Goal: Task Accomplishment & Management: Manage account settings

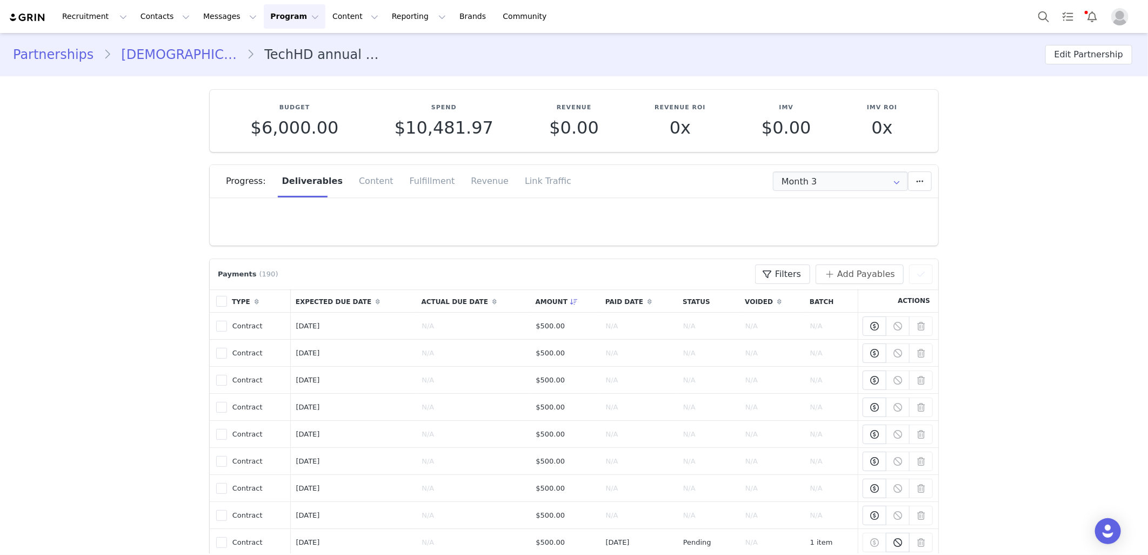
scroll to position [120, 0]
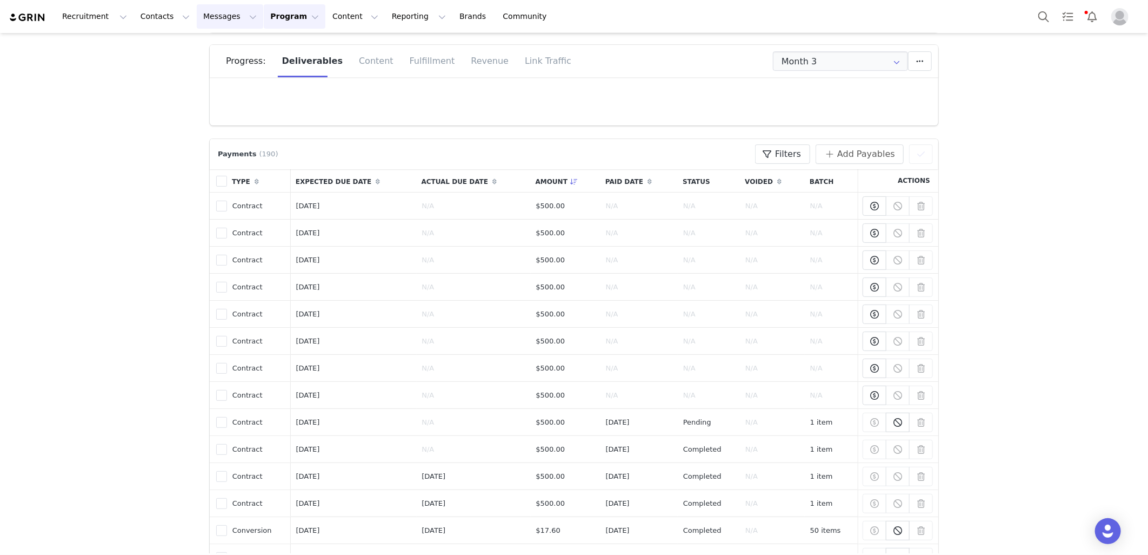
click at [197, 9] on button "Messages Messages" at bounding box center [230, 16] width 66 height 24
click at [208, 63] on div "Inbox" at bounding box center [221, 67] width 72 height 11
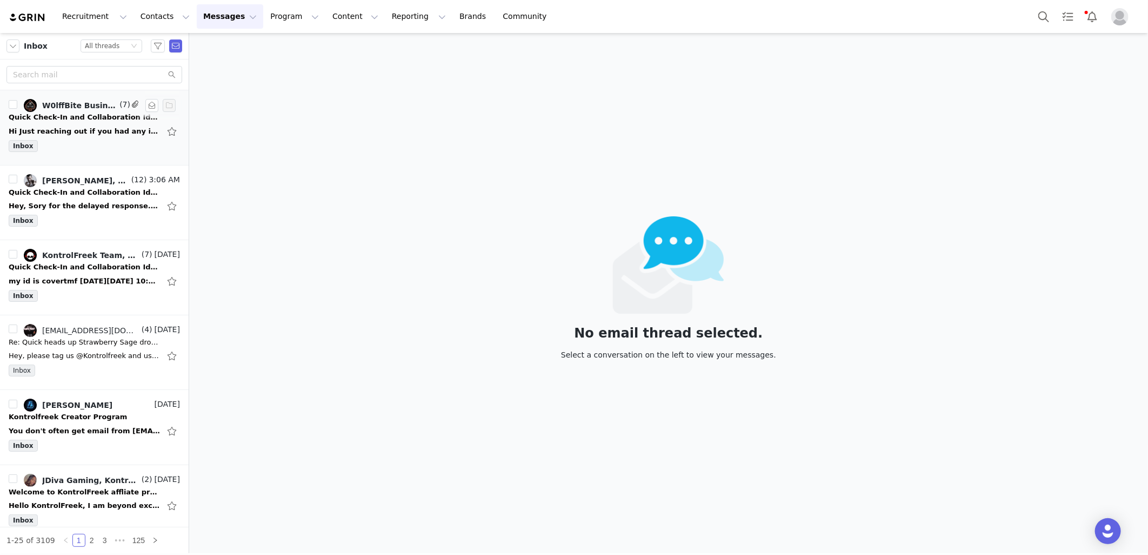
click at [72, 117] on div "Quick Check-In and Collaboration Ideas" at bounding box center [84, 117] width 151 height 11
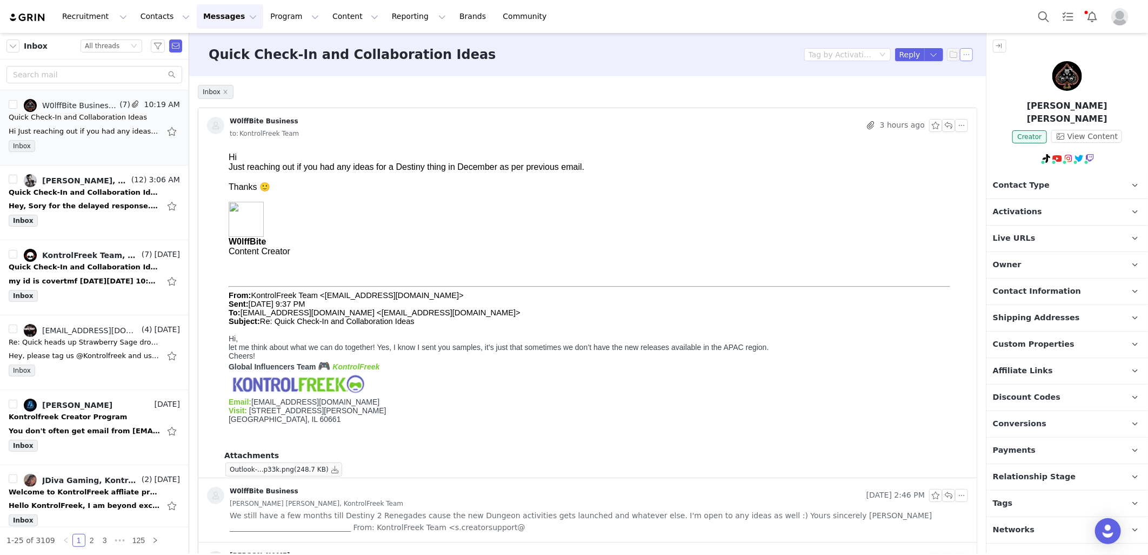
click at [963, 59] on button "button" at bounding box center [966, 54] width 13 height 13
click at [959, 72] on li "Mark as unread" at bounding box center [987, 73] width 72 height 17
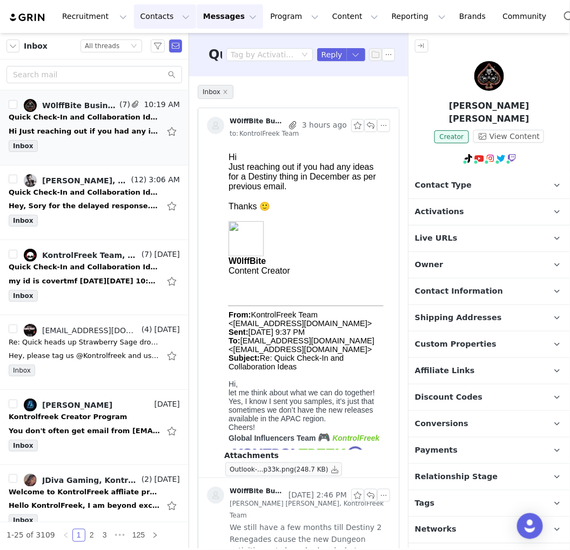
click at [134, 13] on button "Contacts Contacts" at bounding box center [165, 16] width 62 height 24
click at [168, 50] on div "Creators" at bounding box center [166, 47] width 72 height 11
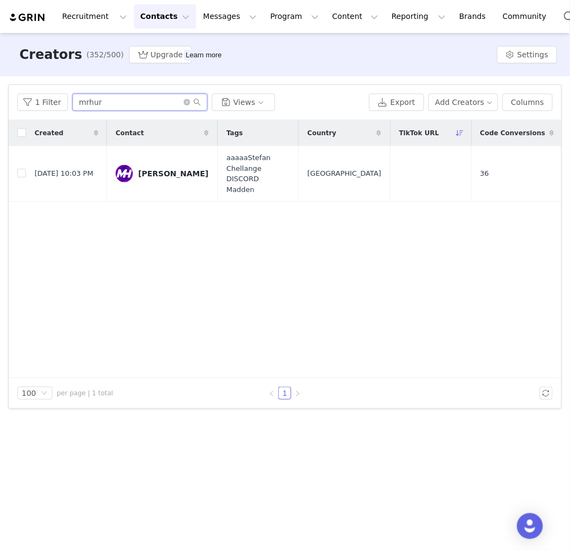
click at [141, 104] on input "mrhur" at bounding box center [139, 102] width 135 height 17
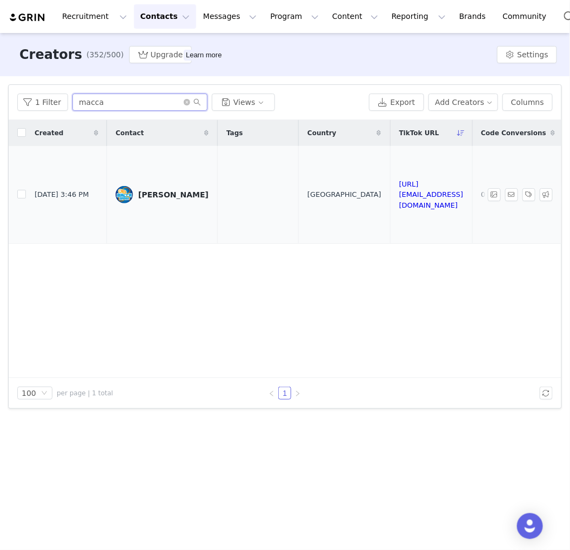
type input "macca"
click at [162, 193] on div "[PERSON_NAME]" at bounding box center [173, 194] width 70 height 9
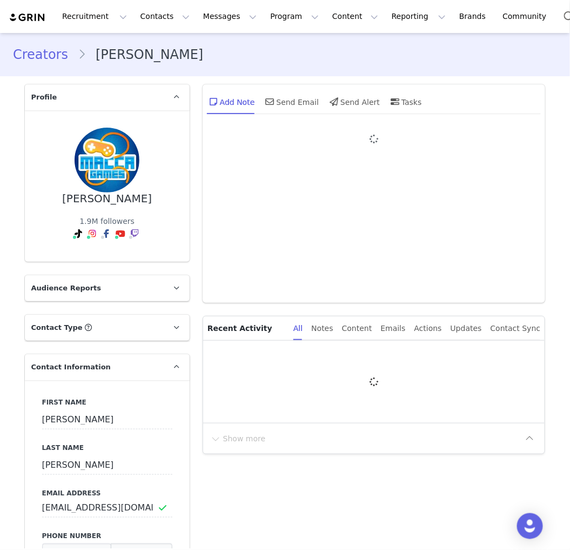
type input "+1 ([GEOGRAPHIC_DATA])"
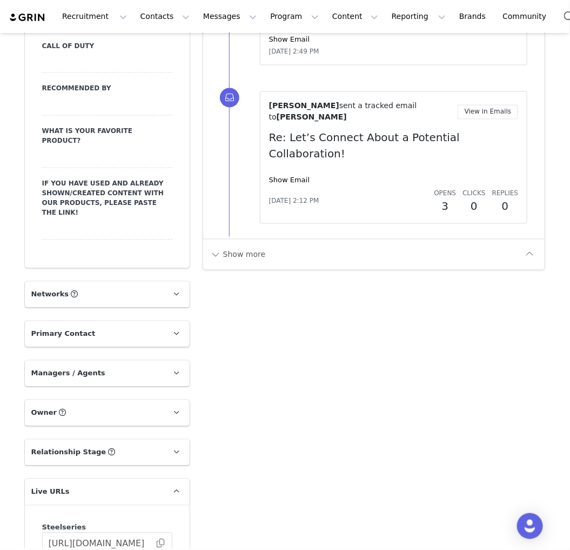
scroll to position [1682, 0]
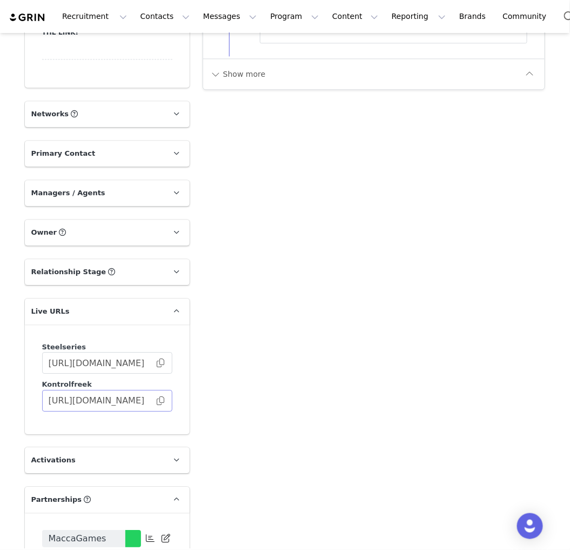
click at [159, 401] on span at bounding box center [160, 401] width 11 height 0
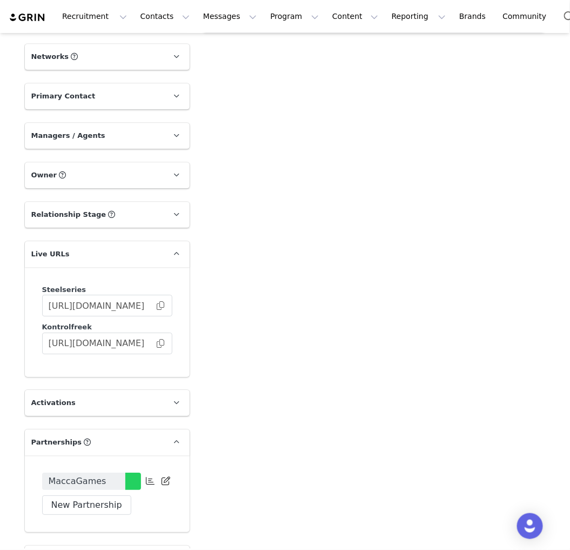
scroll to position [1802, 0]
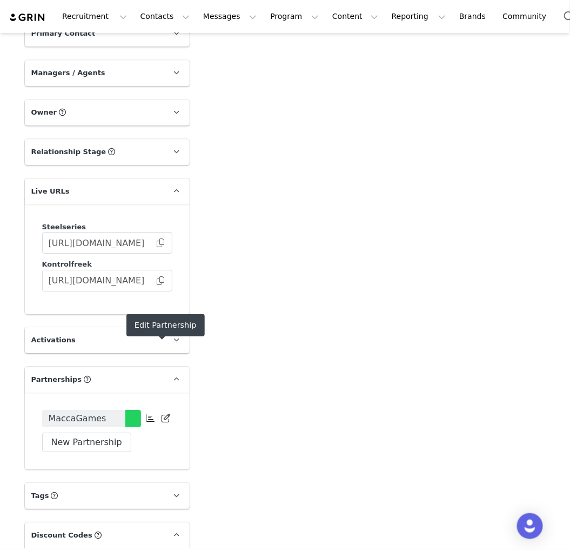
click at [164, 414] on icon at bounding box center [166, 418] width 9 height 9
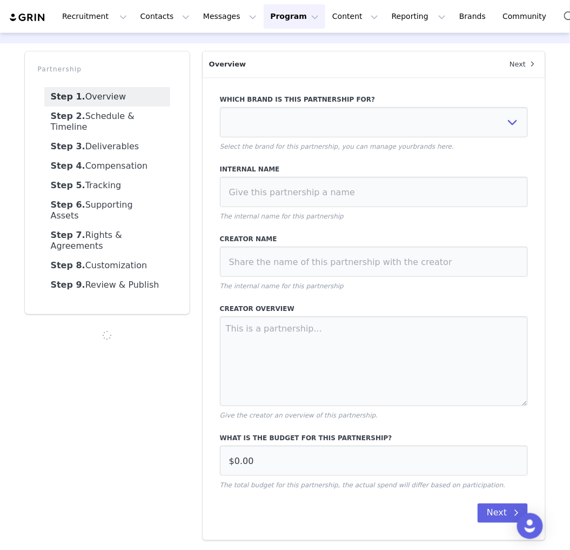
scroll to position [32, 0]
select select
type input "$550.00"
select select "40a76d32-5e38-4bfc-9a08-4bd8349c0f21"
type input "MaccaGames"
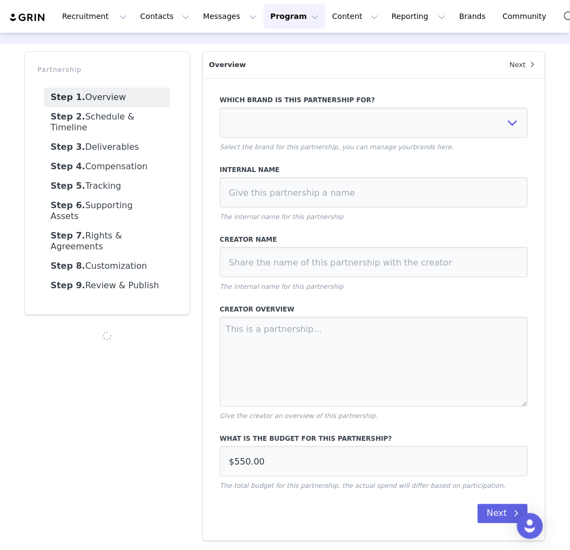
type input "MaccaGames"
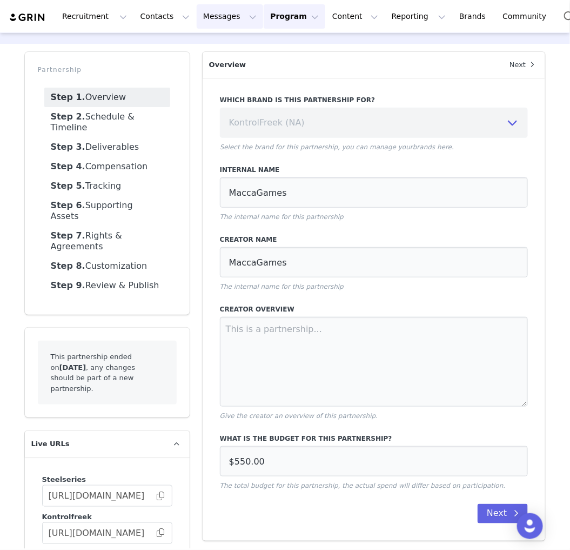
click at [210, 16] on button "Messages Messages" at bounding box center [230, 16] width 66 height 24
click at [176, 328] on div "This partnership ended on [DATE] , any changes should be part of a new partners…" at bounding box center [107, 373] width 165 height 90
click at [124, 117] on link "Step 2. Schedule & Timeline" at bounding box center [107, 122] width 126 height 30
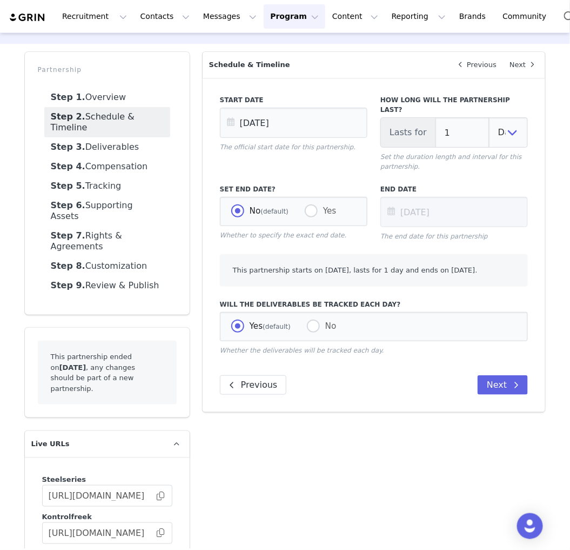
scroll to position [25, 0]
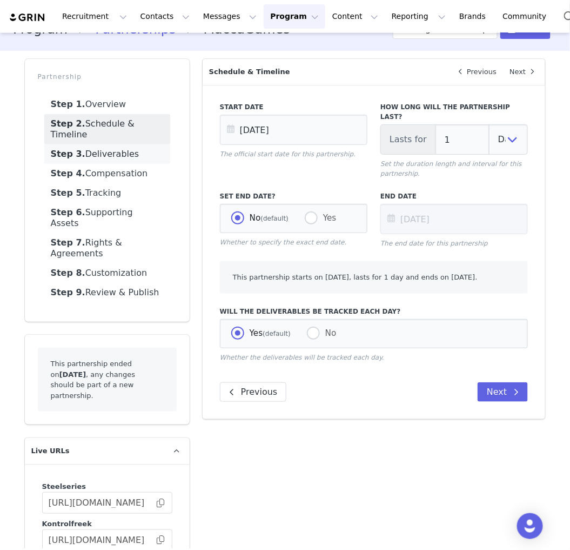
click at [127, 149] on link "Step 3. Deliverables" at bounding box center [107, 153] width 126 height 19
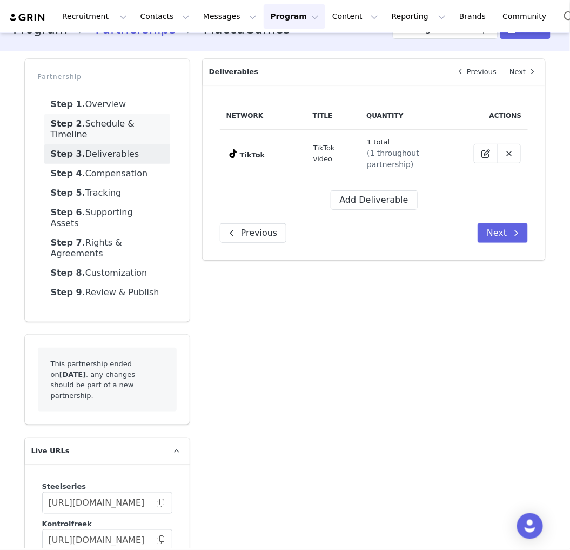
click at [146, 123] on link "Step 2. Schedule & Timeline" at bounding box center [107, 129] width 126 height 30
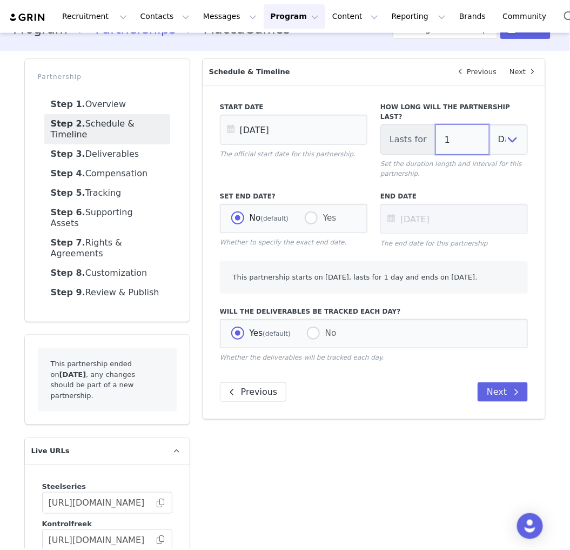
drag, startPoint x: 464, startPoint y: 130, endPoint x: 427, endPoint y: 131, distance: 36.8
click at [436, 131] on input "1" at bounding box center [463, 139] width 54 height 30
type input "4"
type input "[DATE]"
type input "4"
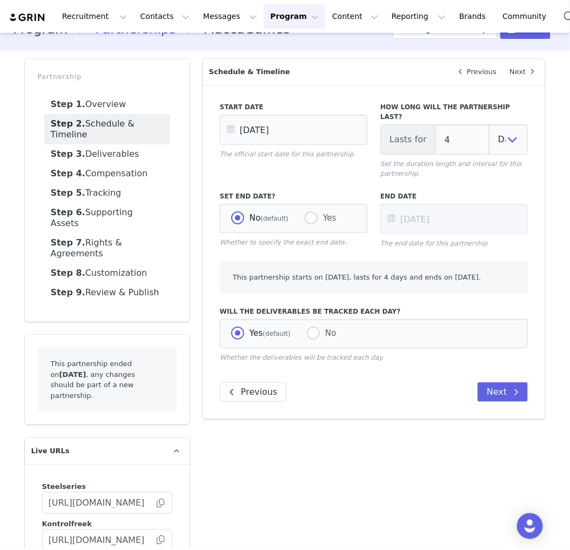
click at [387, 185] on div "End Date [DATE] The end date for this partnership" at bounding box center [454, 220] width 161 height 70
click at [493, 127] on select "Days Weeks Months" at bounding box center [508, 139] width 39 height 30
select select "month"
click at [489, 124] on select "Days Weeks Months" at bounding box center [508, 139] width 39 height 30
type input "[DATE]"
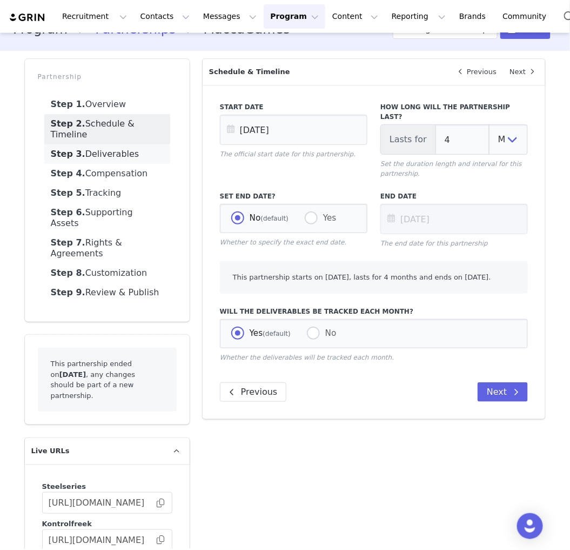
click at [81, 144] on link "Step 3. Deliverables" at bounding box center [107, 153] width 126 height 19
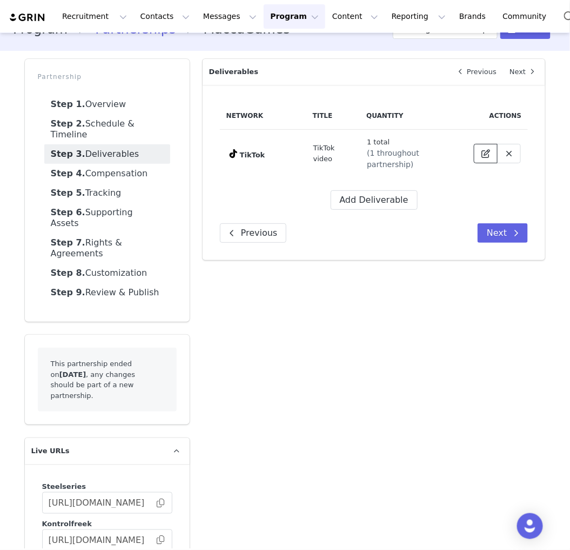
click at [480, 153] on span at bounding box center [486, 153] width 13 height 13
select select "9"
select select "throughout"
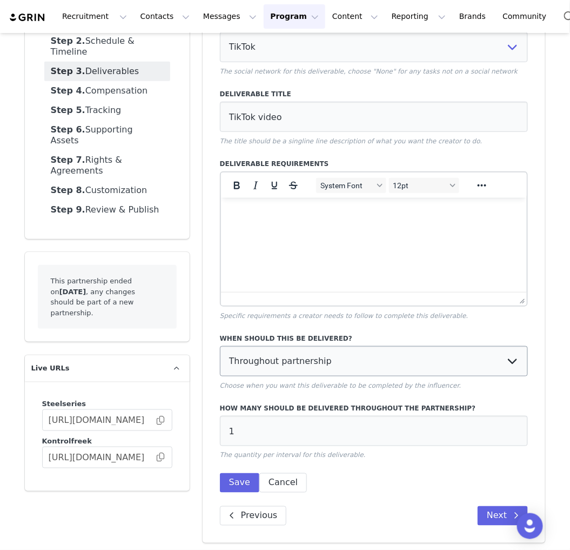
scroll to position [110, 0]
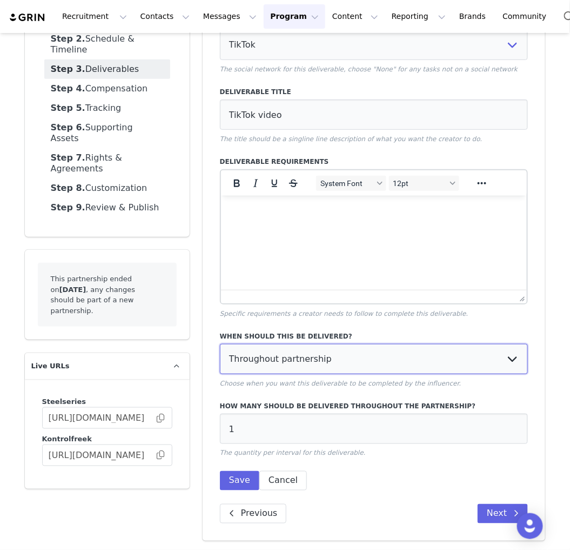
click at [325, 361] on select "Every month Every other month In specific months Throughout partnership" at bounding box center [374, 359] width 309 height 30
click at [220, 344] on select "Every month Every other month In specific months Throughout partnership" at bounding box center [374, 359] width 309 height 30
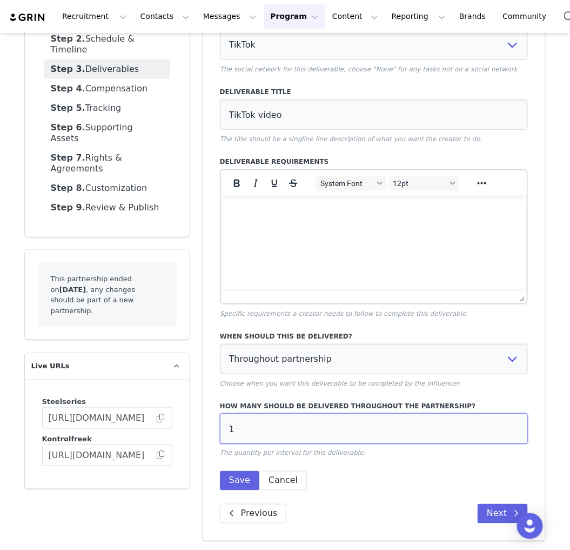
click at [310, 428] on input "1" at bounding box center [374, 429] width 309 height 30
drag, startPoint x: 306, startPoint y: 428, endPoint x: 115, endPoint y: 414, distance: 191.4
click at [115, 414] on div "Partnership Step 1. Overview Step 2. Schedule & Timeline Step 3. Deliverables S…" at bounding box center [285, 258] width 534 height 580
type input "4"
click at [392, 476] on div "When should this be delivered? Every month Every other month In specific months…" at bounding box center [374, 407] width 309 height 165
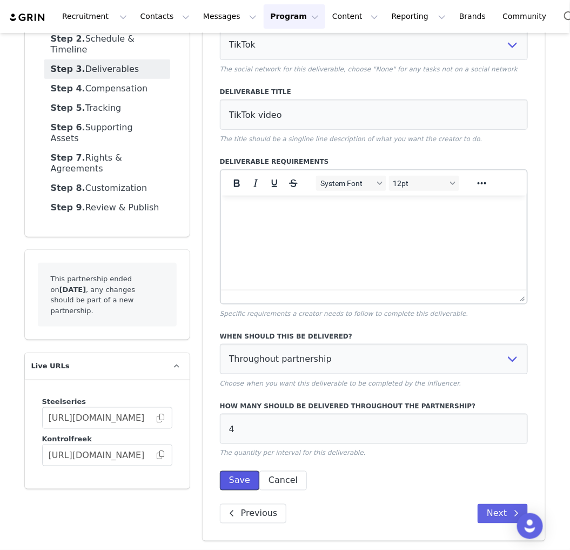
click at [241, 477] on button "Save" at bounding box center [239, 480] width 39 height 19
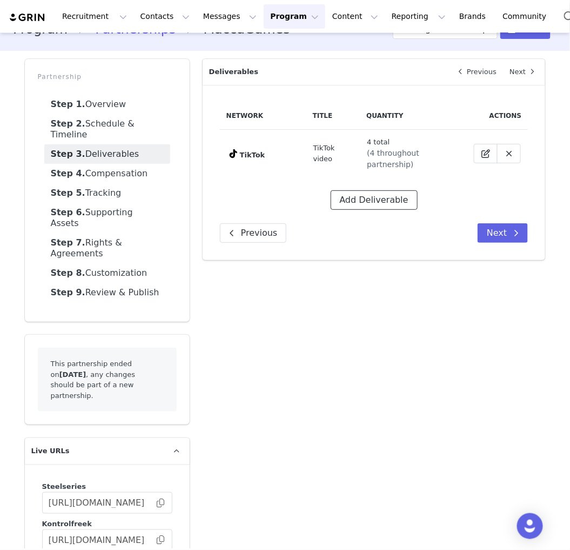
click at [373, 195] on button "Add Deliverable" at bounding box center [374, 199] width 87 height 19
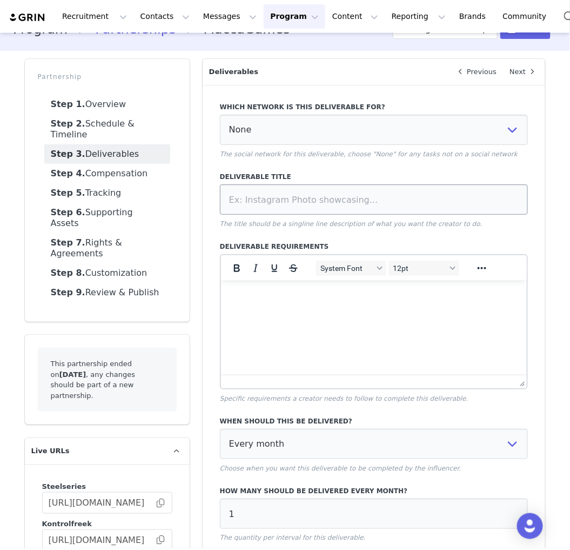
scroll to position [0, 0]
click at [355, 123] on select "None YouTube Twitter Instagram Facebook Twitch TikTok Pinterest" at bounding box center [374, 130] width 309 height 30
select select "5"
click at [220, 115] on select "None YouTube Twitter Instagram Facebook Twitch TikTok Pinterest" at bounding box center [374, 130] width 309 height 30
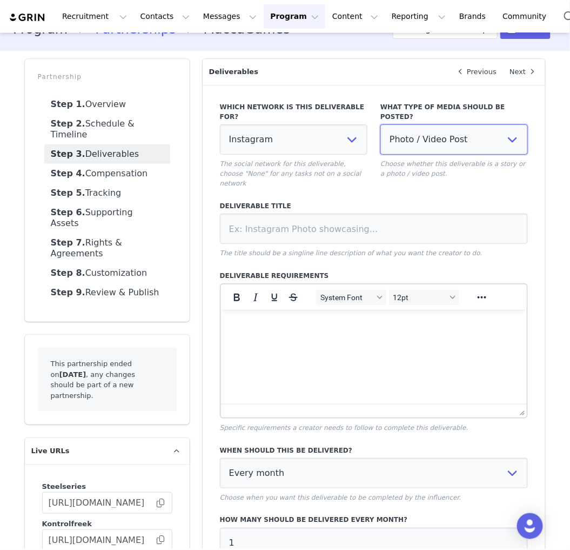
click at [465, 143] on select "Photo / Video Post Story Text in Bio Highlight Reel" at bounding box center [455, 139] width 148 height 30
select select "highlight"
click at [381, 124] on select "Photo / Video Post Story Text in Bio Highlight Reel" at bounding box center [455, 139] width 148 height 30
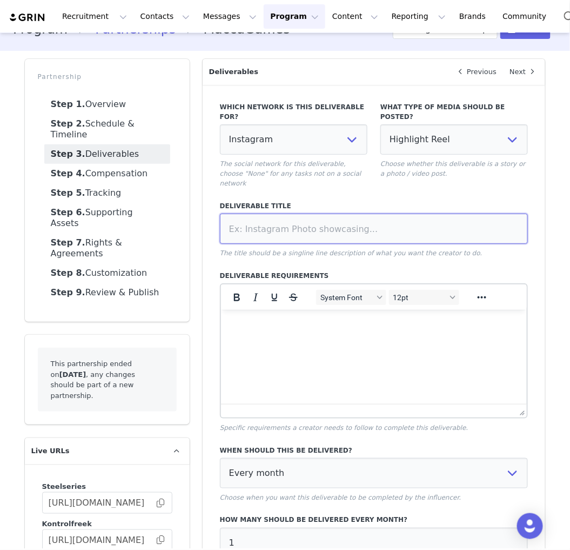
click at [372, 215] on input at bounding box center [374, 229] width 309 height 30
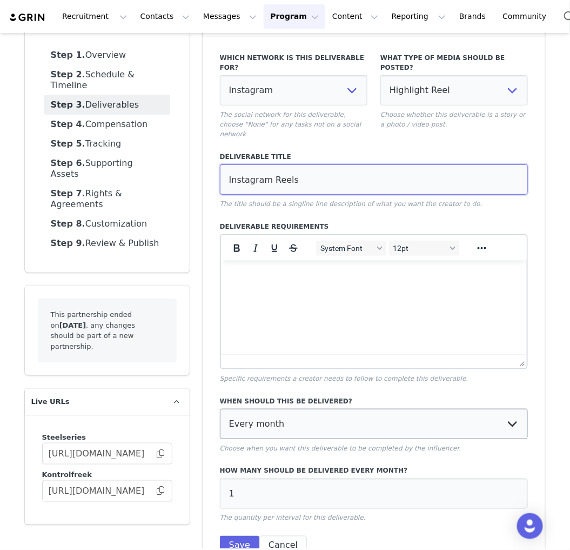
scroll to position [120, 0]
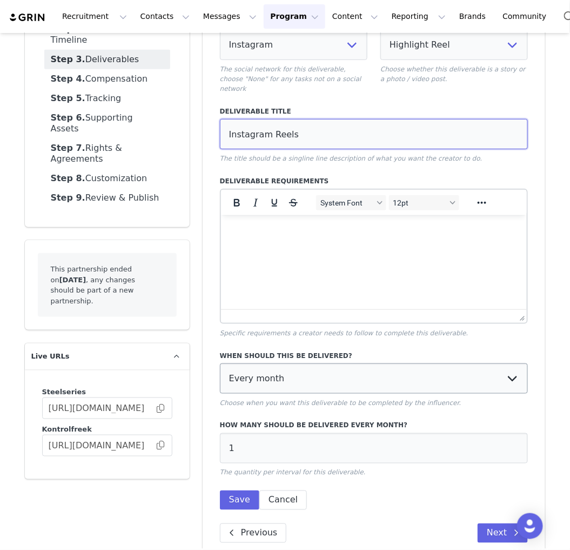
type input "Instagram Reels"
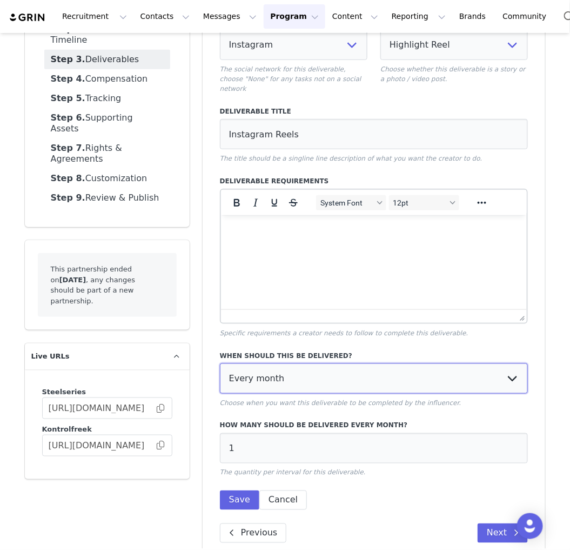
click at [334, 363] on select "Every month Every other month In specific months Throughout partnership" at bounding box center [374, 378] width 309 height 30
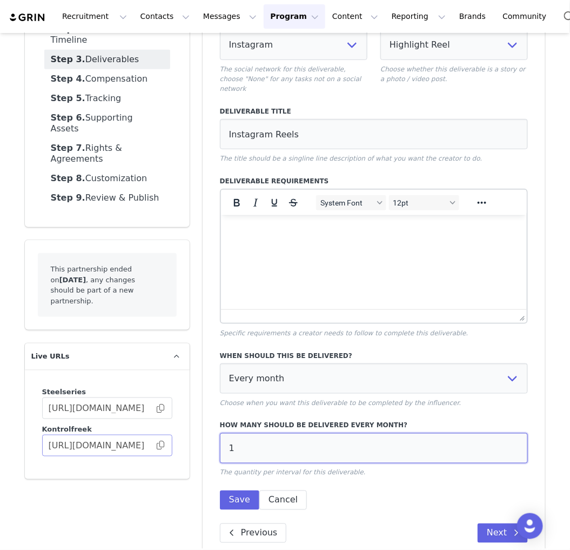
drag, startPoint x: 300, startPoint y: 429, endPoint x: 123, endPoint y: 412, distance: 177.6
click at [121, 414] on div "Partnership Step 1. Overview Step 2. Schedule & Timeline Step 3. Deliverables S…" at bounding box center [285, 262] width 534 height 609
type input "4"
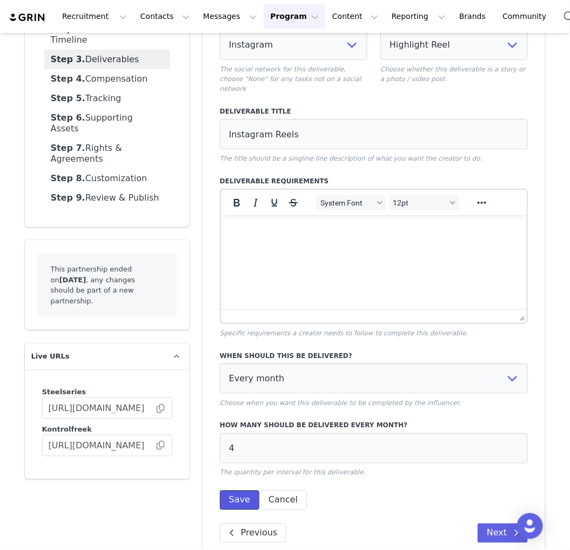
click at [232, 490] on button "Save" at bounding box center [239, 499] width 39 height 19
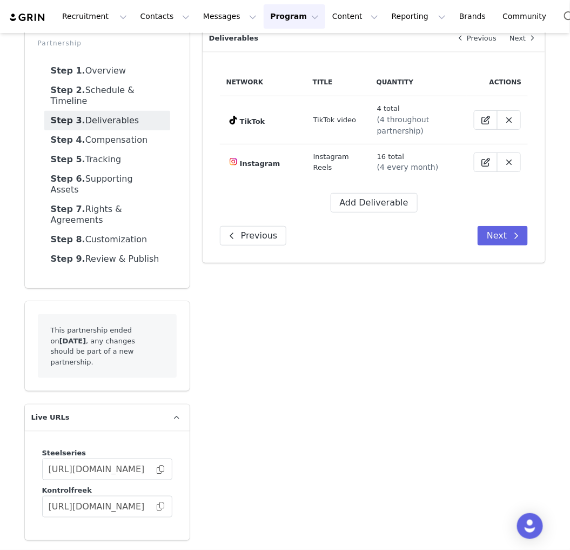
scroll to position [25, 0]
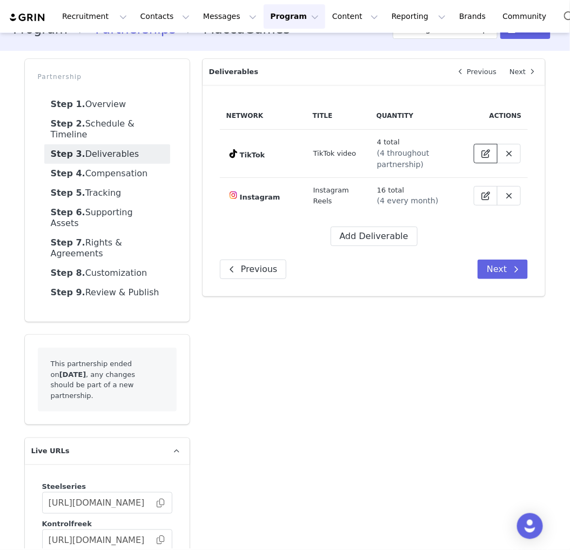
click at [485, 149] on icon at bounding box center [486, 153] width 9 height 9
select select "9"
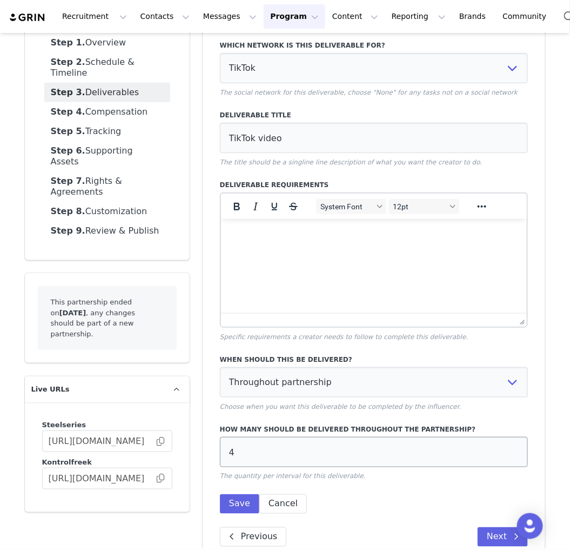
scroll to position [110, 0]
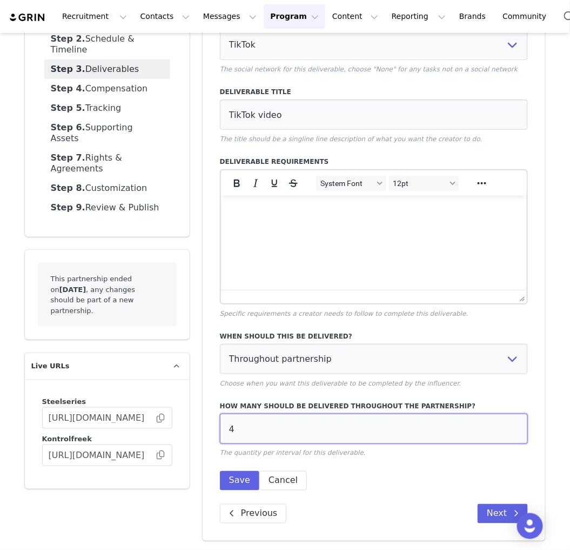
click at [312, 430] on input "4" at bounding box center [374, 429] width 309 height 30
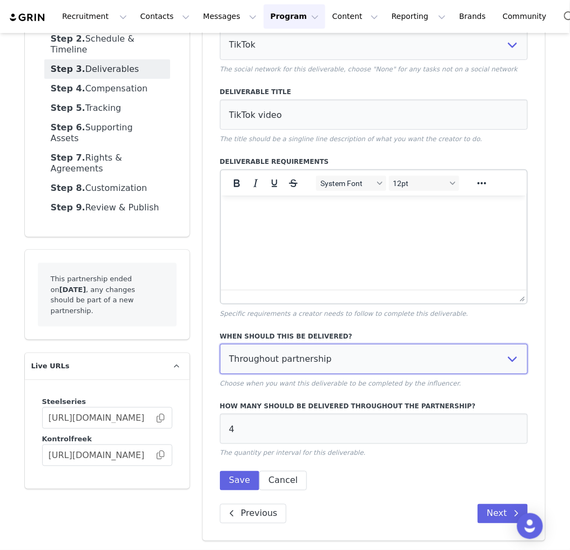
drag, startPoint x: 330, startPoint y: 364, endPoint x: 328, endPoint y: 375, distance: 10.5
click at [330, 364] on select "Every month Every other month In specific months Throughout partnership" at bounding box center [374, 359] width 309 height 30
select select "all"
click at [220, 344] on select "Every month Every other month In specific months Throughout partnership" at bounding box center [374, 359] width 309 height 30
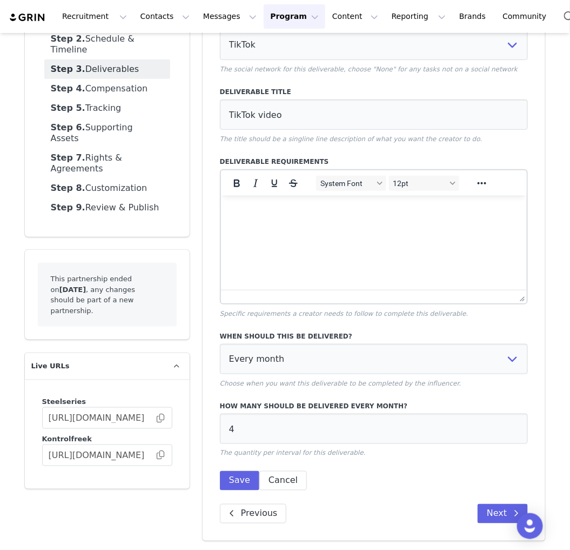
click at [325, 391] on div "When should this be delivered? Every month Every other month In specific months…" at bounding box center [375, 360] width 322 height 70
drag, startPoint x: 311, startPoint y: 431, endPoint x: 204, endPoint y: 435, distance: 107.7
click at [204, 435] on div "Which network is this deliverable for? None YouTube Twitter Instagram Facebook …" at bounding box center [374, 270] width 343 height 541
type input "1"
click at [235, 473] on button "Save" at bounding box center [239, 480] width 39 height 19
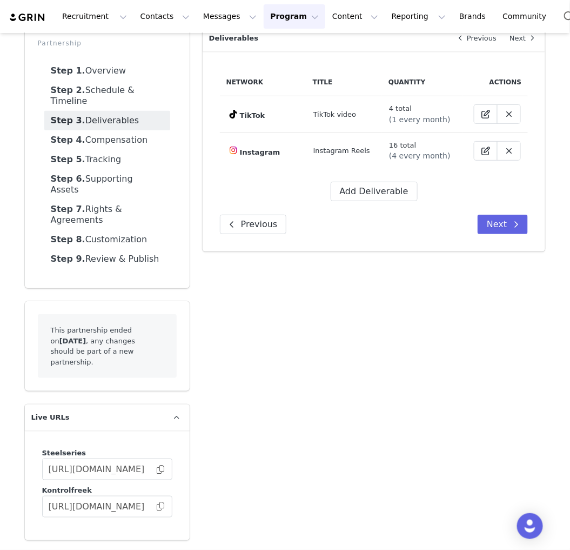
scroll to position [25, 0]
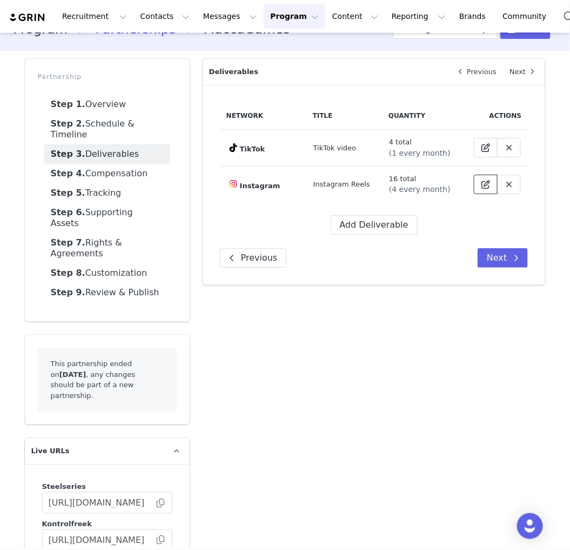
click at [485, 182] on icon at bounding box center [486, 184] width 9 height 9
select select "5"
select select "highlight"
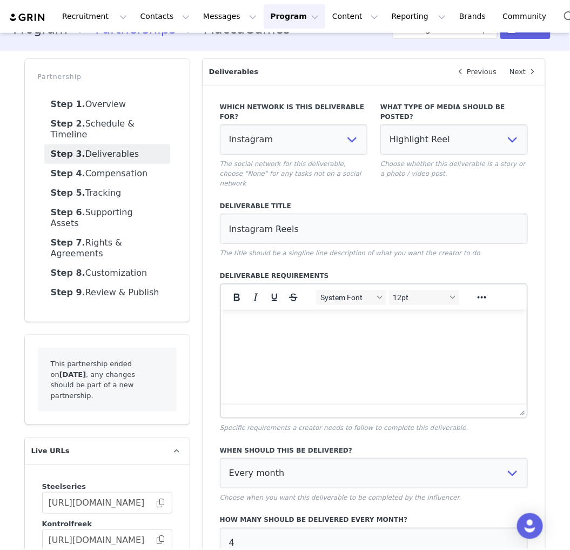
scroll to position [0, 0]
drag, startPoint x: 250, startPoint y: 520, endPoint x: 187, endPoint y: 502, distance: 65.9
click at [196, 510] on div "Overview Next Which brand is this partnership for? KontrolFreek (APAC) SteelSer…" at bounding box center [374, 356] width 356 height 609
type input "1"
click at [212, 507] on div "Which network is this deliverable for? None YouTube Twitter Instagram Facebook …" at bounding box center [374, 370] width 343 height 570
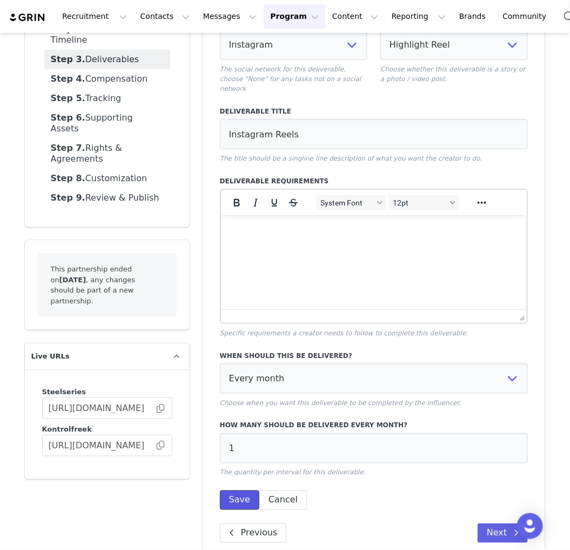
click at [228, 490] on button "Save" at bounding box center [239, 499] width 39 height 19
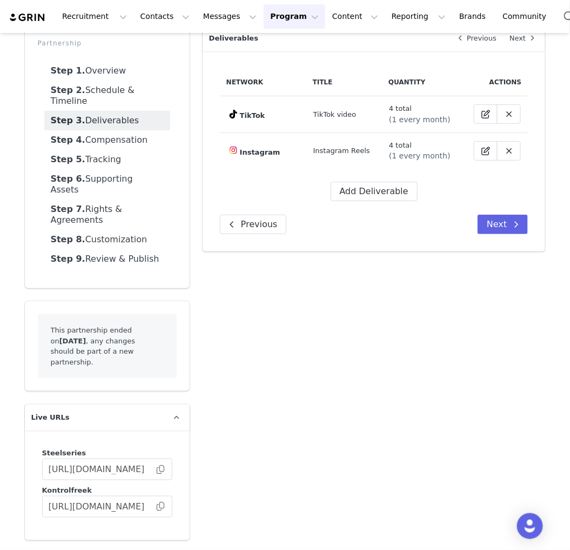
scroll to position [25, 0]
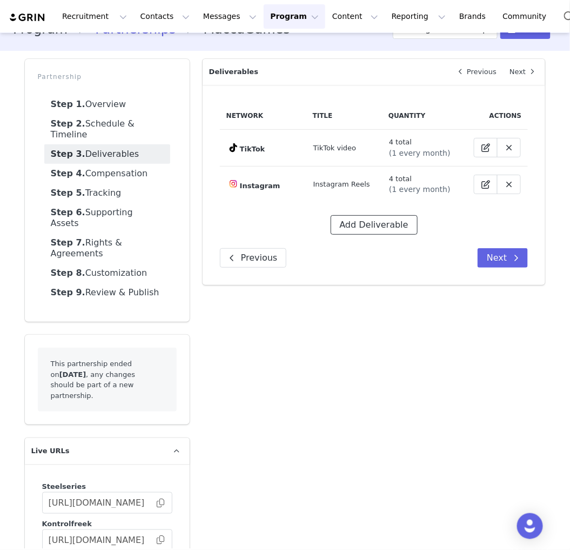
click at [353, 223] on button "Add Deliverable" at bounding box center [374, 224] width 87 height 19
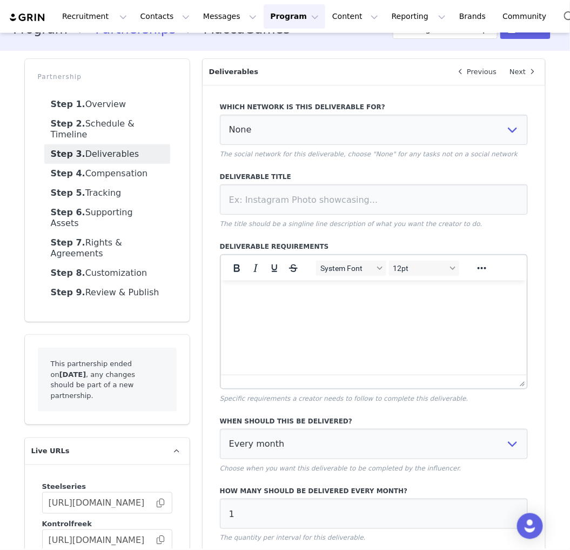
scroll to position [0, 0]
click at [324, 144] on div "Which network is this deliverable for? None YouTube Twitter Instagram Facebook …" at bounding box center [374, 130] width 309 height 57
click at [331, 132] on select "None YouTube Twitter Instagram Facebook Twitch TikTok Pinterest" at bounding box center [374, 130] width 309 height 30
select select "1"
click at [220, 115] on select "None YouTube Twitter Instagram Facebook Twitch TikTok Pinterest" at bounding box center [374, 130] width 309 height 30
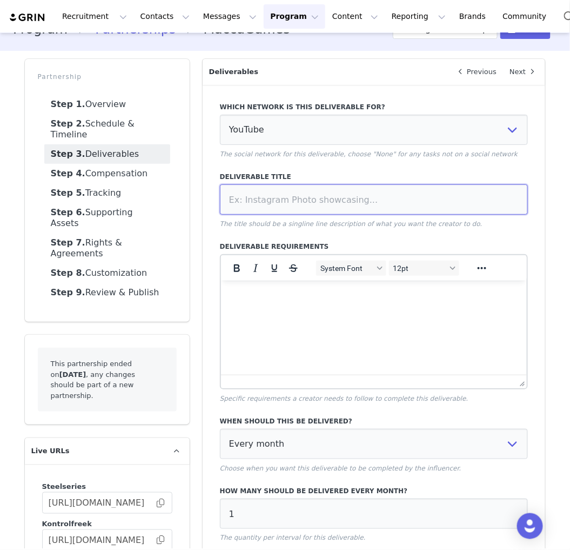
click at [274, 209] on input at bounding box center [374, 199] width 309 height 30
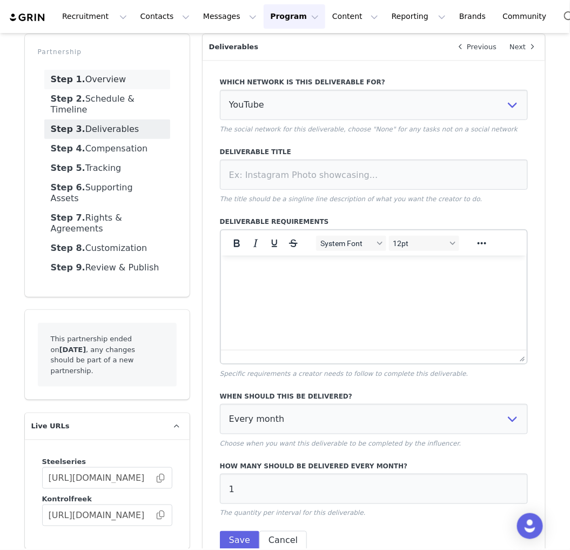
click at [131, 102] on link "Step 2. Schedule & Timeline" at bounding box center [107, 104] width 126 height 30
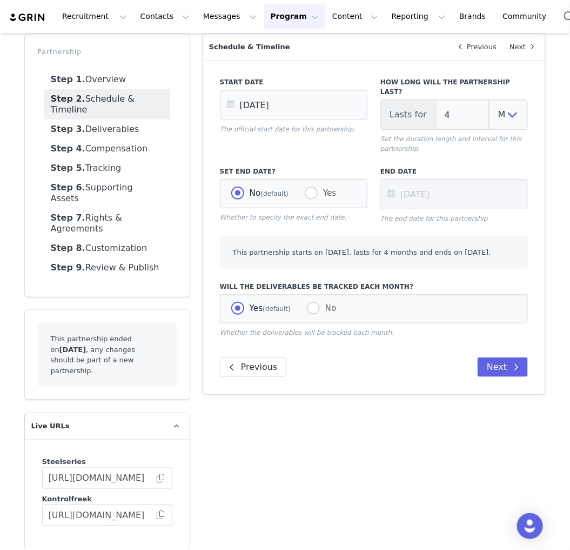
scroll to position [25, 0]
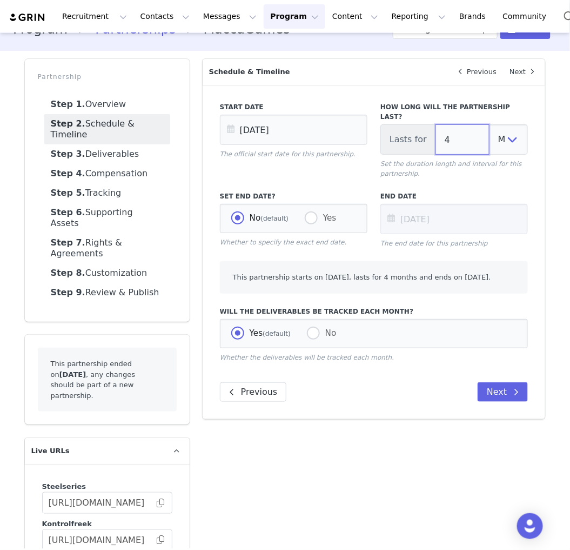
drag, startPoint x: 457, startPoint y: 128, endPoint x: 387, endPoint y: 122, distance: 70.6
click at [387, 124] on div "Lasts for 4 Days Weeks Months" at bounding box center [455, 139] width 148 height 30
type input "3"
type input "[DATE]"
type input "3"
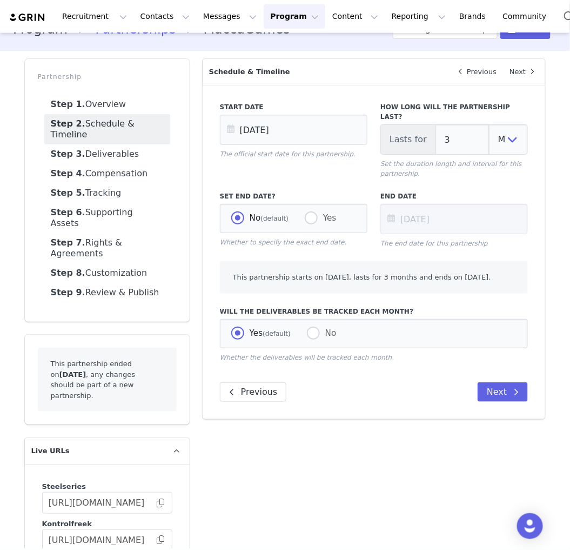
click at [381, 160] on p "Set the duration length and interval for this partnership." at bounding box center [455, 168] width 148 height 19
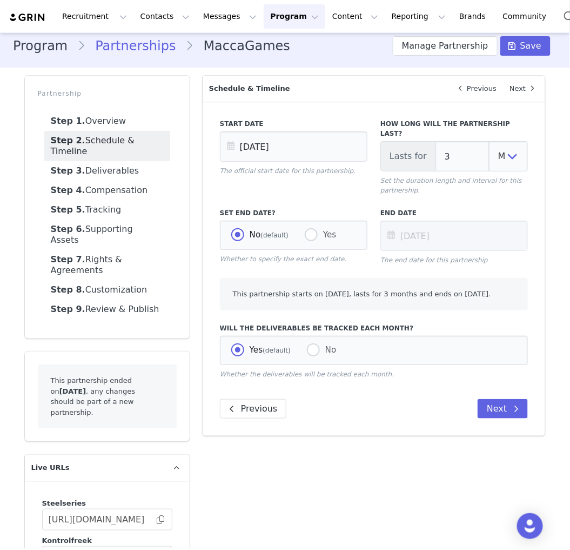
scroll to position [0, 0]
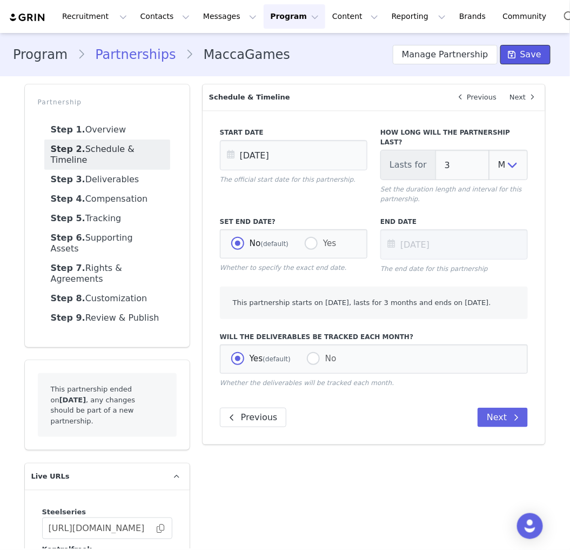
click at [521, 49] on span "Save" at bounding box center [531, 54] width 21 height 13
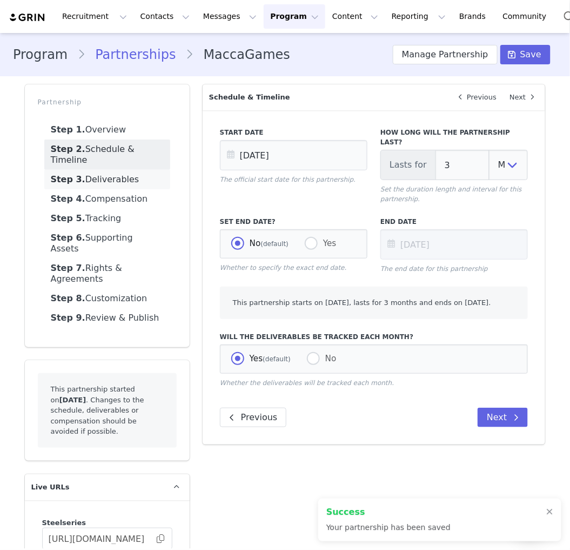
click at [96, 170] on link "Step 3. Deliverables" at bounding box center [107, 179] width 126 height 19
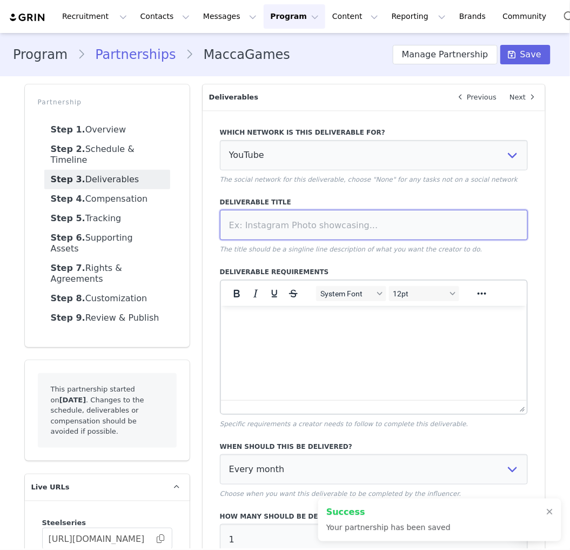
click at [334, 215] on input at bounding box center [374, 225] width 309 height 30
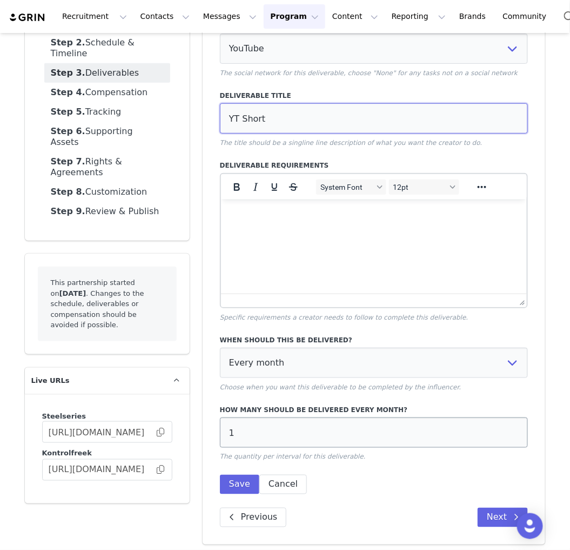
scroll to position [110, 0]
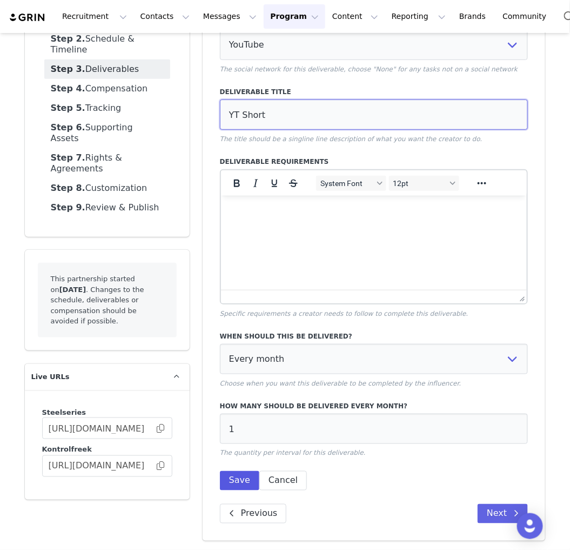
type input "YT Short"
click at [235, 477] on button "Save" at bounding box center [239, 480] width 39 height 19
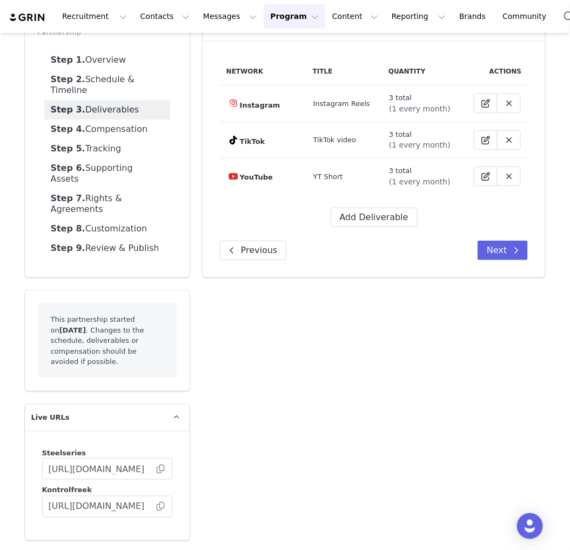
scroll to position [36, 0]
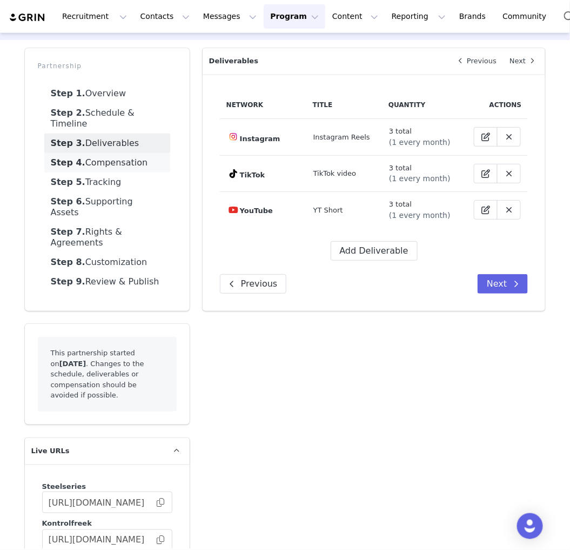
click at [104, 156] on link "Step 4. Compensation" at bounding box center [107, 162] width 126 height 19
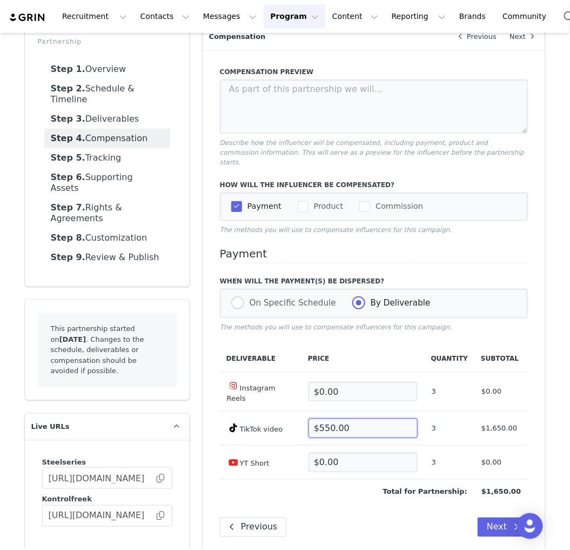
drag, startPoint x: 350, startPoint y: 420, endPoint x: 272, endPoint y: 419, distance: 78.4
click at [272, 419] on tr "TikTok video $550.00 3 $1,650.00" at bounding box center [374, 428] width 309 height 34
click at [266, 289] on div "On Specific Schedule By Deliverable" at bounding box center [374, 303] width 309 height 29
click at [266, 298] on span "On Specific Schedule" at bounding box center [290, 303] width 92 height 10
click at [244, 296] on input "On Specific Schedule" at bounding box center [237, 303] width 13 height 14
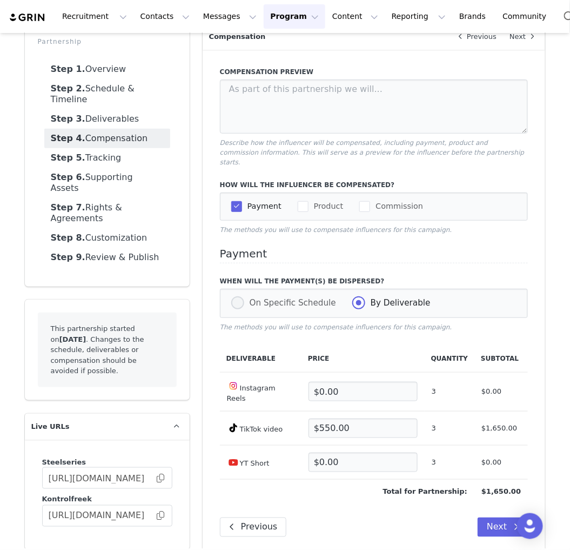
radio input "true"
radio input "false"
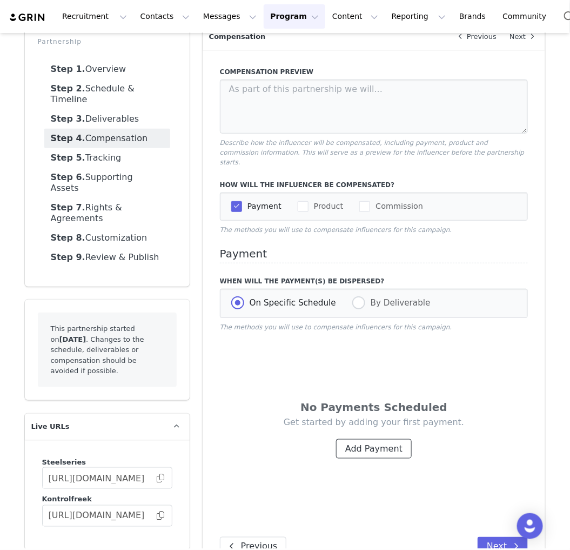
click at [365, 439] on button "Add Payment" at bounding box center [374, 448] width 76 height 19
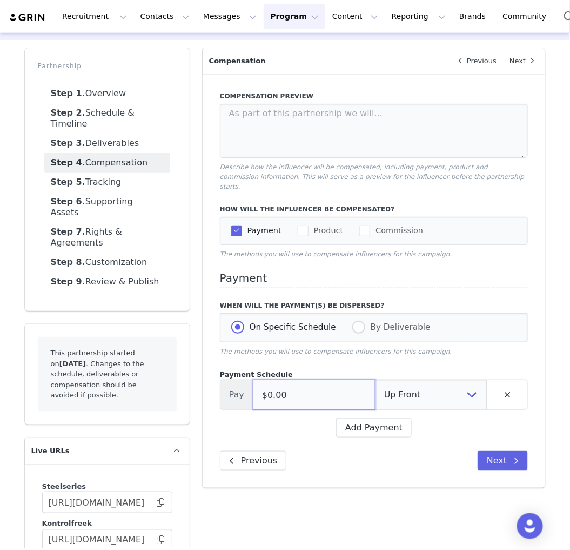
click at [325, 385] on input "$0.00" at bounding box center [314, 395] width 123 height 30
click at [385, 387] on select "Up Front Month 1 Month 2 Month 3 Upon Completion" at bounding box center [431, 395] width 112 height 30
select select "1"
click at [375, 380] on select "Up Front Month 1 Month 2 Month 3 Upon Completion" at bounding box center [431, 395] width 112 height 30
click at [453, 391] on select "Up Front Upon Completion" at bounding box center [450, 395] width 75 height 30
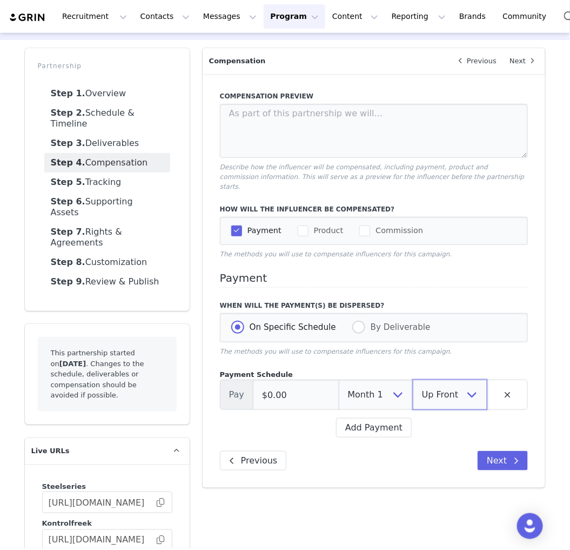
select select "upon_completion"
click at [413, 380] on select "Up Front Upon Completion" at bounding box center [450, 395] width 75 height 30
click at [350, 418] on button "Add Payment" at bounding box center [374, 427] width 76 height 19
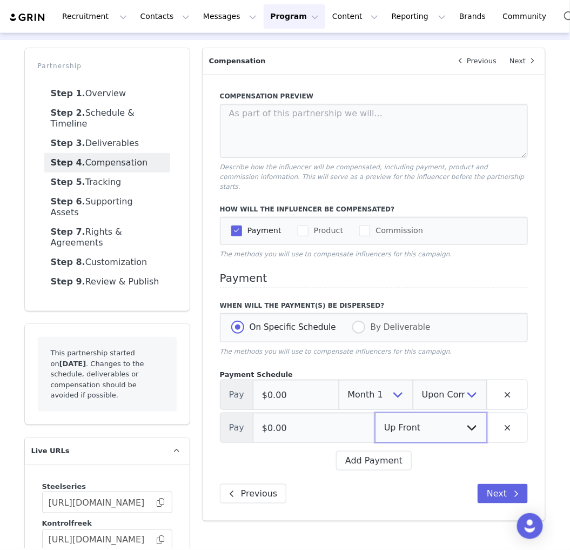
click at [391, 414] on select "Up Front Month 1 Month 2 Month 3 Upon Completion" at bounding box center [431, 427] width 112 height 30
select select "1"
click at [375, 412] on select "Up Front Month 1 Month 2 Month 3 Upon Completion" at bounding box center [431, 427] width 112 height 30
click at [453, 420] on select "Up Front Upon Completion" at bounding box center [450, 427] width 75 height 30
select select "upon_completion"
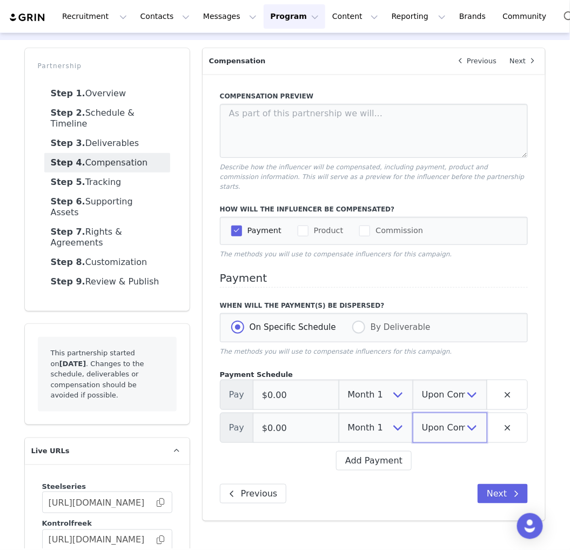
click at [413, 412] on select "Up Front Upon Completion" at bounding box center [450, 427] width 75 height 30
click at [385, 452] on button "Add Payment" at bounding box center [374, 460] width 76 height 19
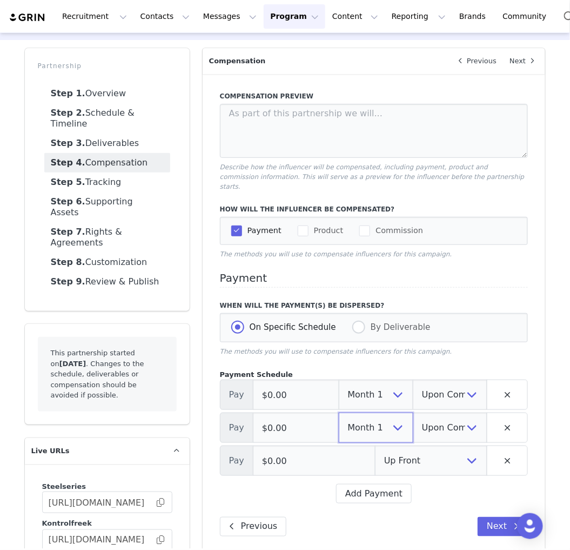
drag, startPoint x: 372, startPoint y: 420, endPoint x: 379, endPoint y: 435, distance: 16.7
click at [373, 420] on select "Up Front Month 1 Month 2 Month 3 Upon Completion" at bounding box center [376, 427] width 75 height 30
select select "2"
click at [339, 412] on select "Up Front Month 1 Month 2 Month 3 Upon Completion" at bounding box center [376, 427] width 75 height 30
click at [382, 456] on select "Up Front Month 1 Month 2 Month 3 Upon Completion" at bounding box center [431, 460] width 112 height 30
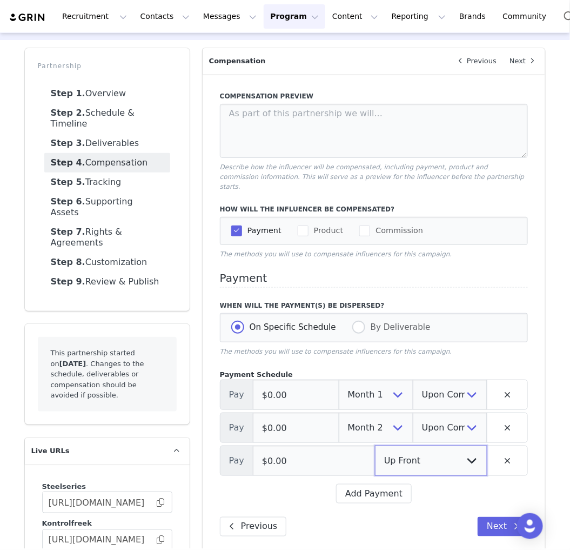
select select "3"
click at [375, 445] on select "Up Front Month 1 Month 2 Month 3 Upon Completion" at bounding box center [431, 460] width 112 height 30
click at [437, 445] on select "Up Front Upon Completion" at bounding box center [450, 460] width 75 height 30
select select "upon_completion"
click at [413, 445] on select "Up Front Upon Completion" at bounding box center [450, 460] width 75 height 30
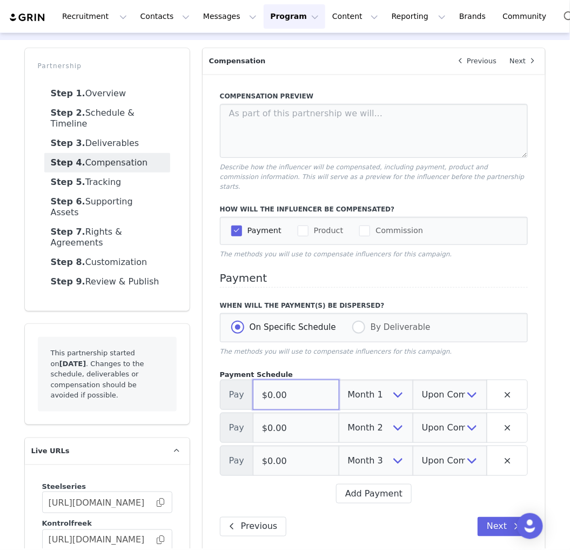
click at [244, 390] on div "Pay $0.00 Up Front Month 1 Month 2 Month 3 Upon Completion Up Front Upon Comple…" at bounding box center [374, 395] width 309 height 30
type input "$450.00"
drag, startPoint x: 290, startPoint y: 423, endPoint x: 231, endPoint y: 421, distance: 59.0
click at [231, 421] on div "Pay $0.00 Up Front Month 1 Month 2 Month 3 Upon Completion Up Front Upon Comple…" at bounding box center [374, 427] width 309 height 30
type input "$450.00"
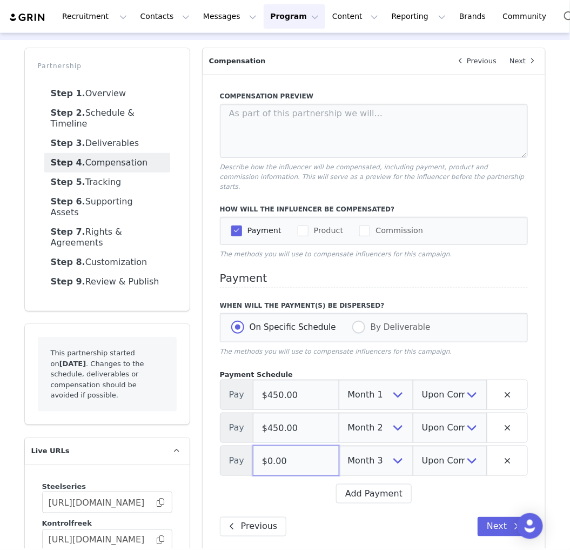
drag, startPoint x: 289, startPoint y: 442, endPoint x: 219, endPoint y: 453, distance: 70.0
click at [220, 453] on div "Pay $0.00 Up Front Month 1 Month 2 Month 3 Upon Completion Up Front Upon Comple…" at bounding box center [374, 460] width 309 height 30
type input "$450.00"
click at [401, 521] on div "Previous Next" at bounding box center [374, 526] width 309 height 19
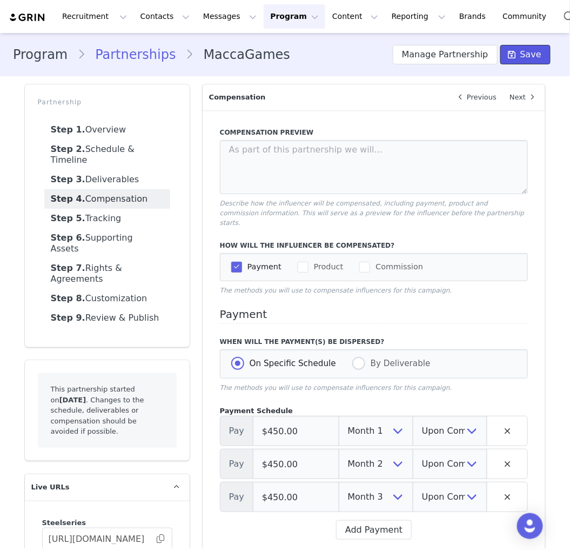
click at [526, 56] on span "Save" at bounding box center [531, 54] width 21 height 13
click at [96, 209] on link "Step 5. Tracking" at bounding box center [107, 218] width 126 height 19
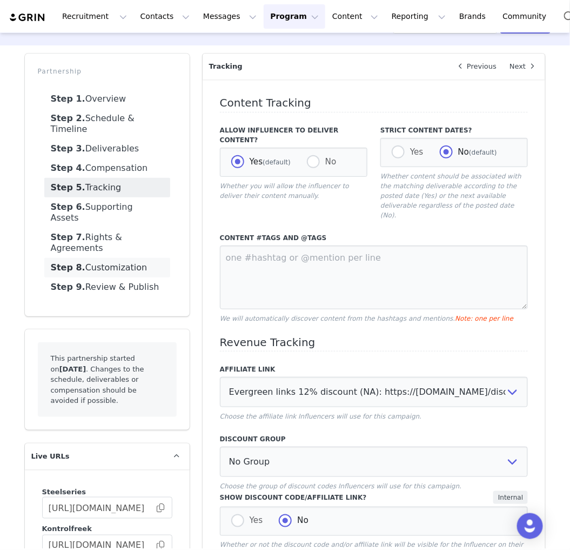
scroll to position [60, 0]
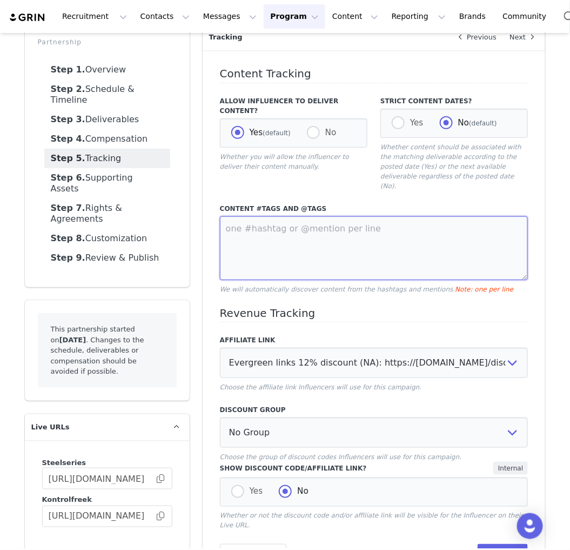
click at [274, 233] on textarea at bounding box center [374, 248] width 309 height 64
type textarea "@Kontrolfreek #FreekNation"
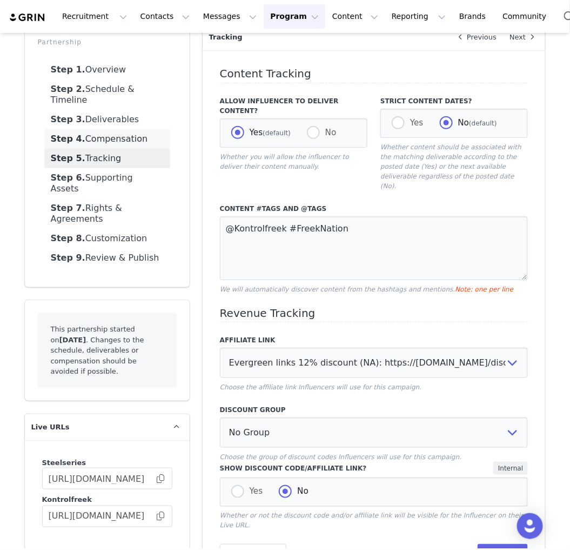
click at [115, 129] on link "Step 4. Compensation" at bounding box center [107, 138] width 126 height 19
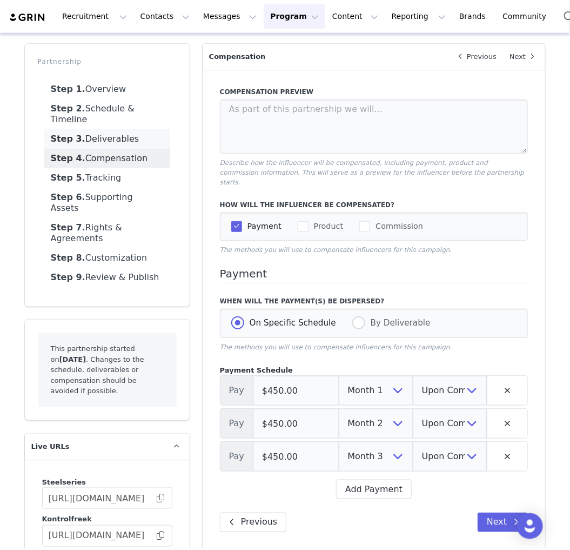
click at [131, 129] on link "Step 3. Deliverables" at bounding box center [107, 138] width 126 height 19
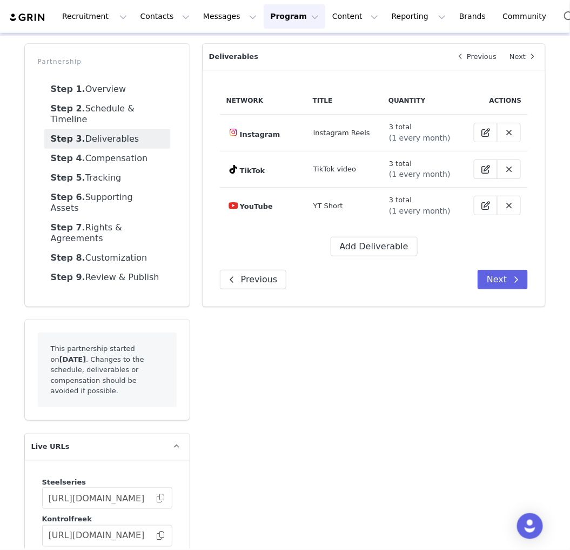
scroll to position [36, 0]
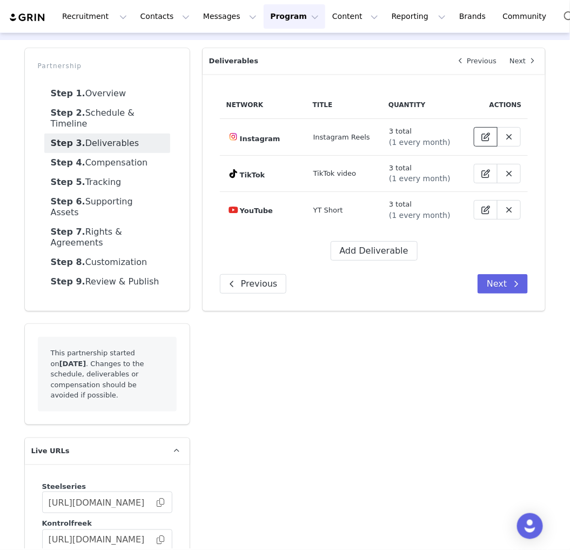
click at [482, 132] on icon at bounding box center [486, 136] width 9 height 9
select select "5"
select select "highlight"
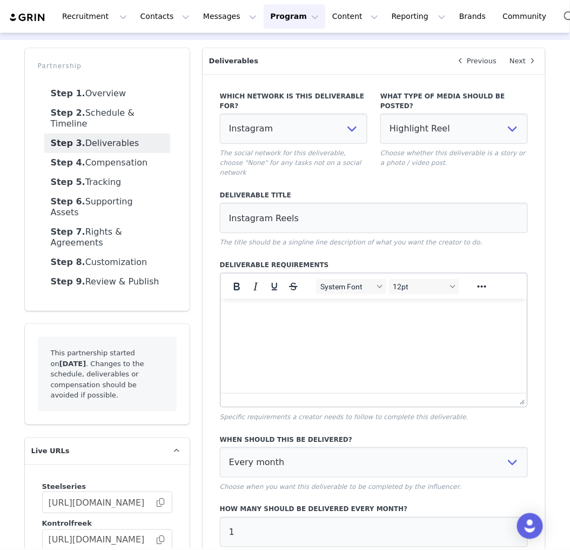
scroll to position [0, 0]
click at [395, 203] on input "Instagram Reels" at bounding box center [374, 218] width 309 height 30
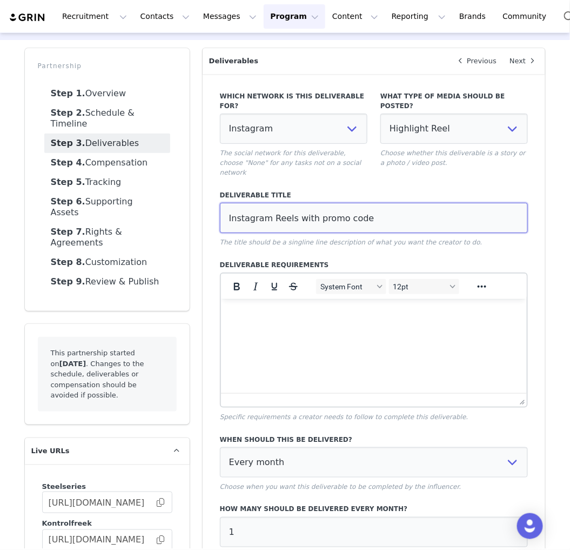
drag, startPoint x: 288, startPoint y: 197, endPoint x: 398, endPoint y: 196, distance: 110.3
click at [398, 203] on input "Instagram Reels with promo code" at bounding box center [374, 218] width 309 height 30
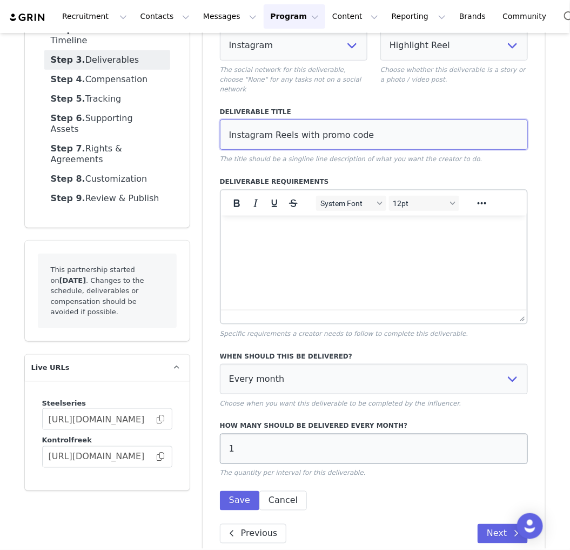
scroll to position [120, 0]
type input "Instagram Reels with promo code"
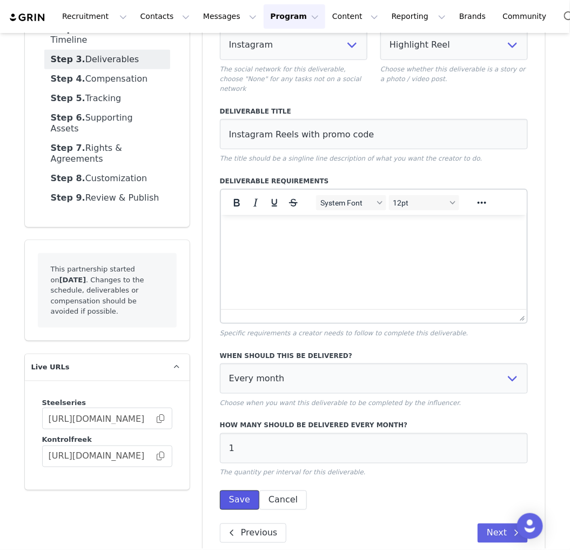
click at [235, 490] on button "Save" at bounding box center [239, 499] width 39 height 19
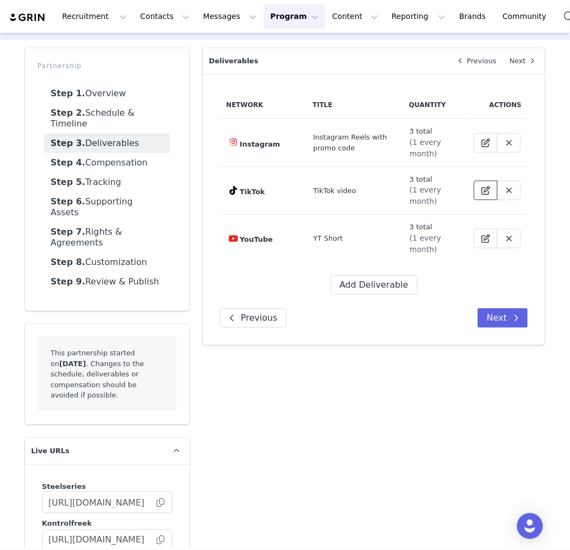
click at [482, 182] on button at bounding box center [486, 190] width 24 height 19
select select "9"
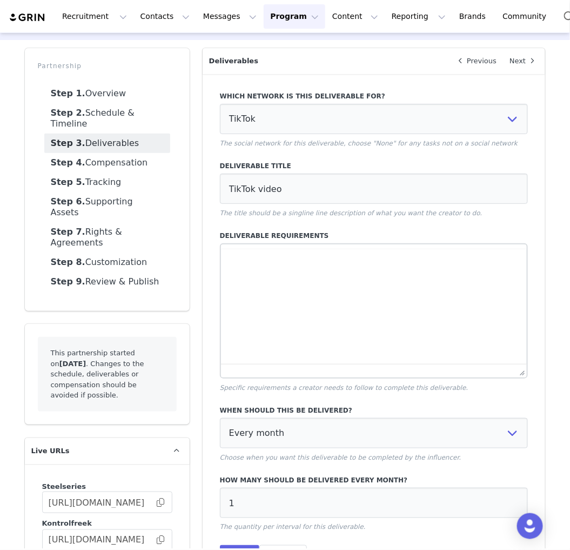
scroll to position [0, 0]
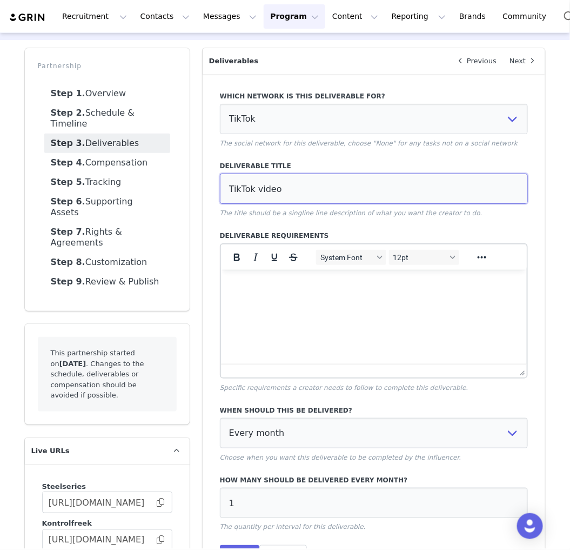
click at [407, 193] on input "TikTok video" at bounding box center [374, 189] width 309 height 30
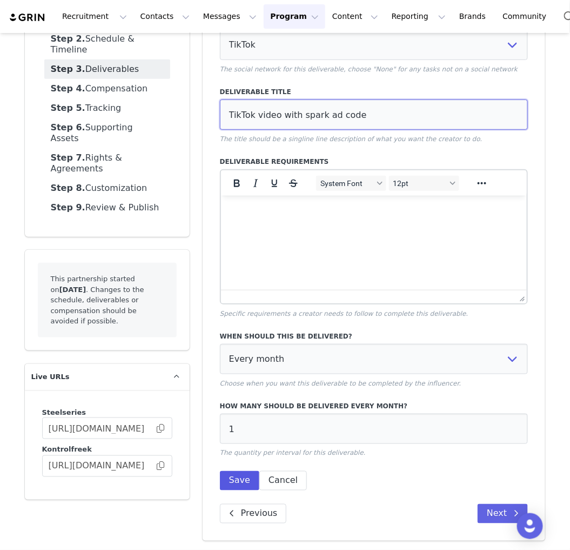
type input "TikTok video with spark ad code"
click at [231, 473] on button "Save" at bounding box center [239, 480] width 39 height 19
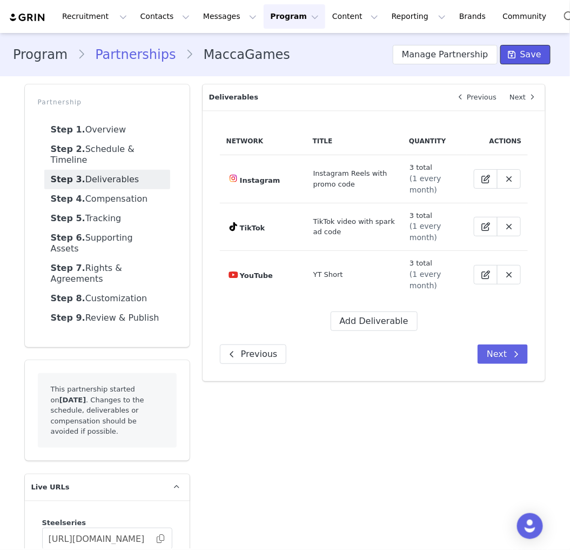
click at [521, 58] on span "Save" at bounding box center [531, 54] width 21 height 13
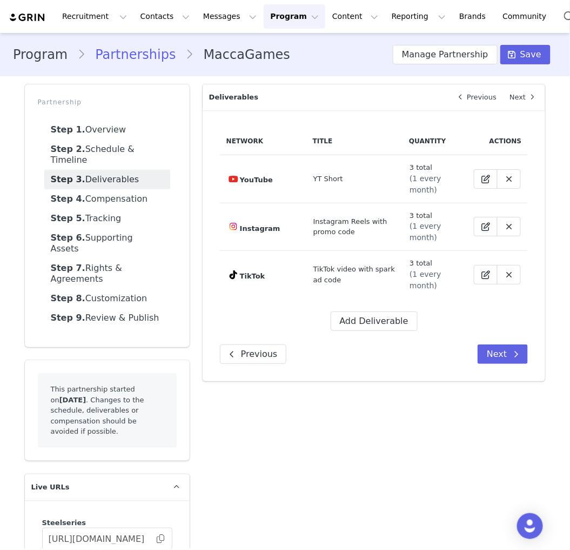
drag, startPoint x: 376, startPoint y: 429, endPoint x: 558, endPoint y: 149, distance: 333.8
click at [376, 429] on div "Overview Next Which brand is this partnership for? KontrolFreek (APAC) SteelSer…" at bounding box center [374, 347] width 356 height 538
click at [384, 65] on div "Program Partnerships MaccaGames Manage Partnership Save" at bounding box center [285, 54] width 570 height 37
click at [409, 54] on button "Manage Partnership" at bounding box center [445, 54] width 105 height 19
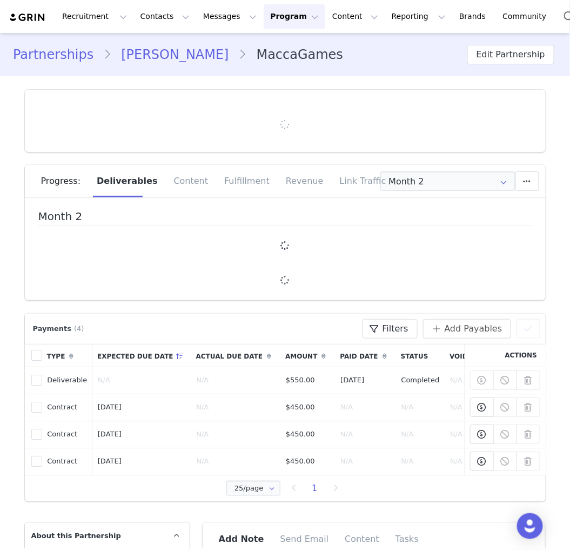
type input "+1 ([GEOGRAPHIC_DATA])"
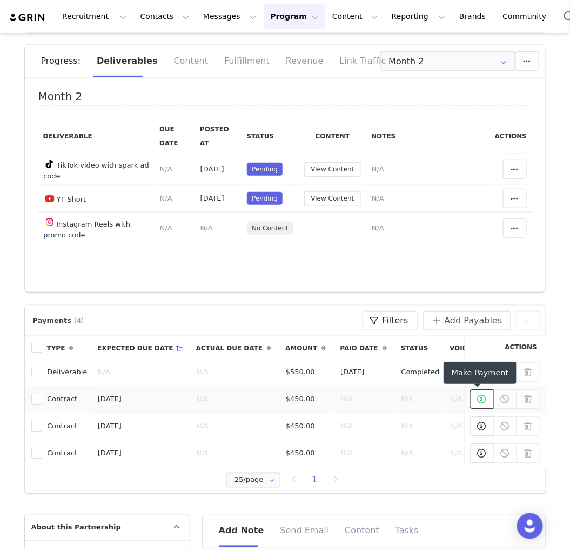
click at [478, 397] on icon at bounding box center [482, 399] width 9 height 9
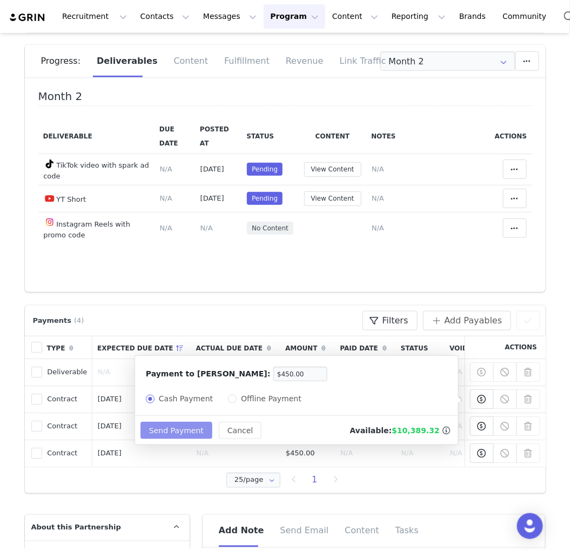
click at [172, 427] on button "Send Payment" at bounding box center [177, 430] width 72 height 17
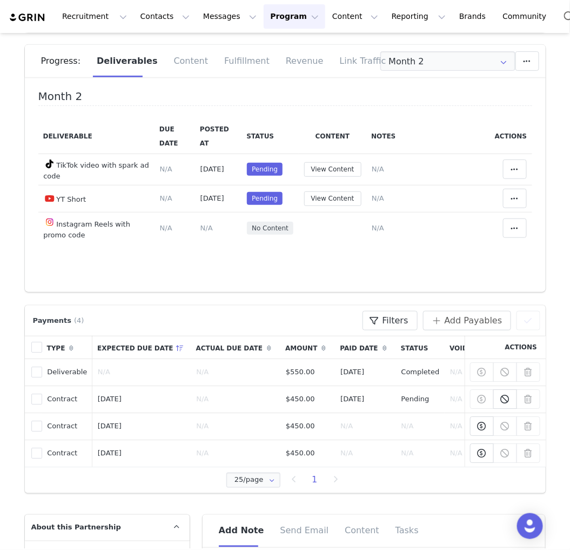
click at [306, 287] on div "Month 2 Deliverable Due Date Posted At Status Content Notes Actions TikTok vide…" at bounding box center [285, 188] width 521 height 207
click at [509, 174] on span at bounding box center [515, 169] width 13 height 13
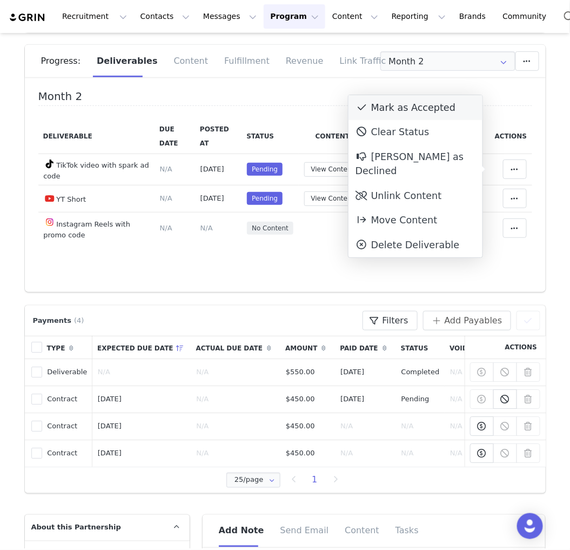
click at [442, 107] on div "Mark as Accepted" at bounding box center [416, 107] width 134 height 25
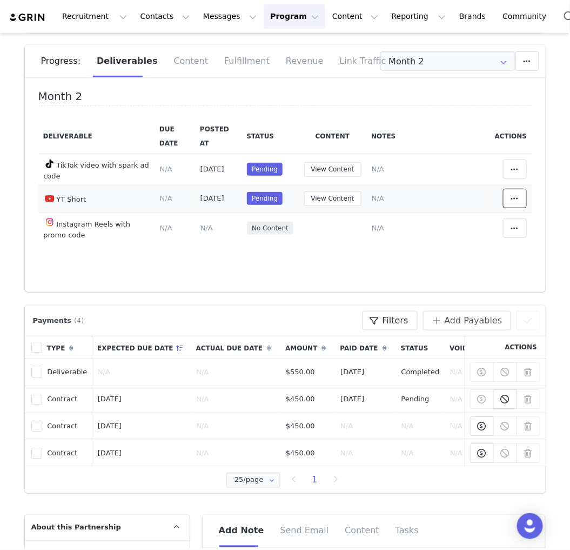
click at [511, 202] on icon at bounding box center [515, 198] width 8 height 9
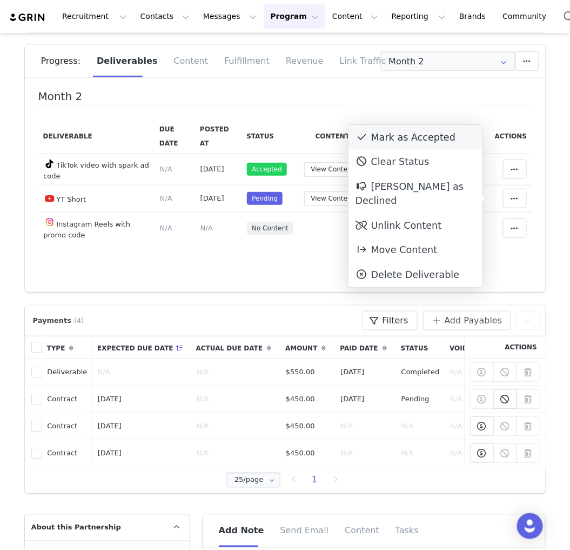
click at [427, 132] on div "Mark as Accepted" at bounding box center [416, 137] width 134 height 25
